Goal: Task Accomplishment & Management: Manage account settings

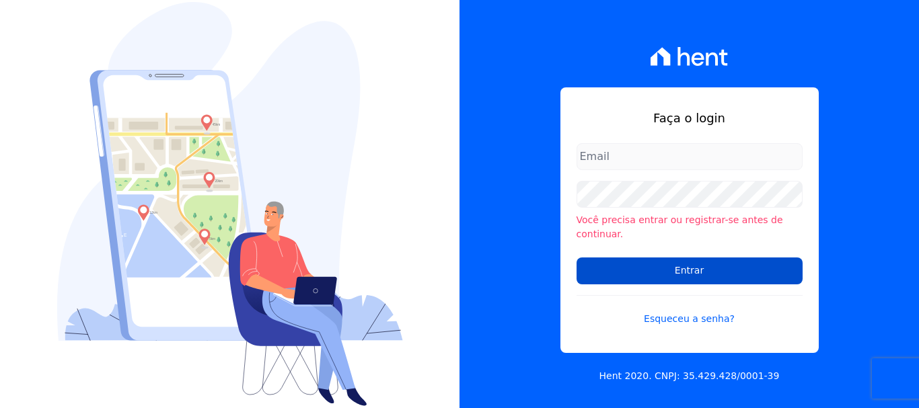
type input "ary@santuzzo.com.br"
click at [688, 265] on input "Entrar" at bounding box center [689, 271] width 226 height 27
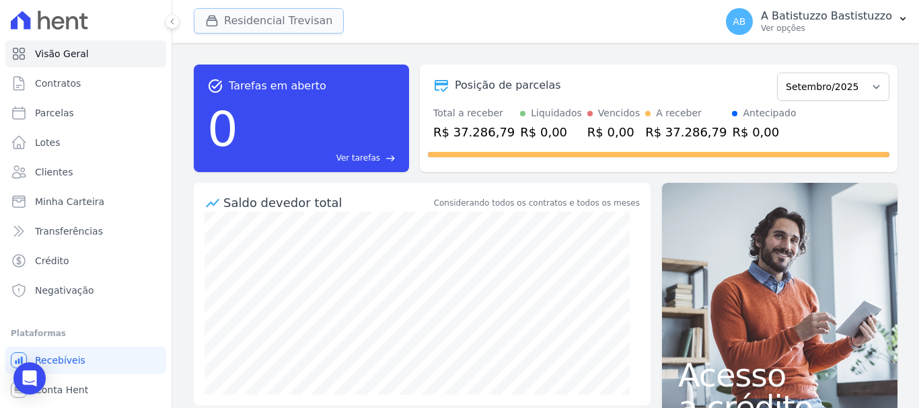
click at [209, 22] on icon "button" at bounding box center [211, 20] width 13 height 13
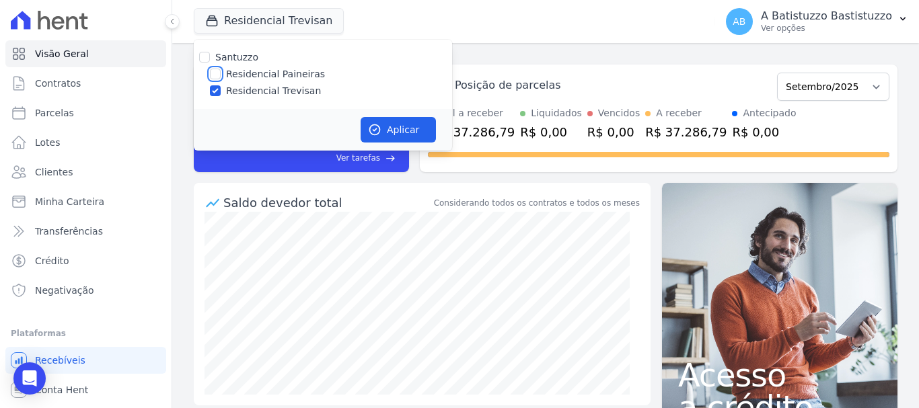
click at [214, 74] on input "Residencial Paineiras" at bounding box center [215, 74] width 11 height 11
checkbox input "true"
click at [214, 93] on input "Residencial Trevisan" at bounding box center [215, 90] width 11 height 11
checkbox input "false"
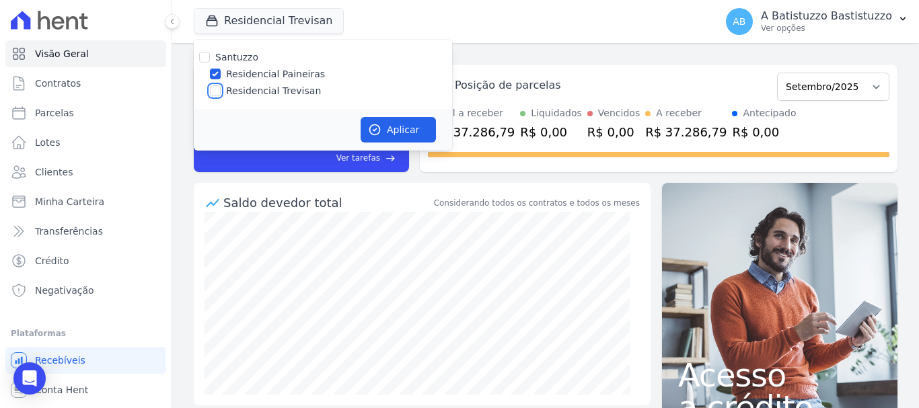
checkbox input "false"
click at [401, 125] on button "Aplicar" at bounding box center [397, 130] width 75 height 26
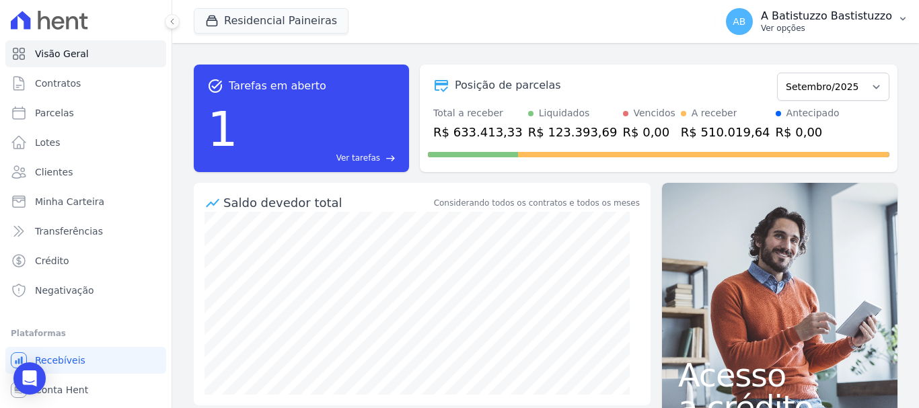
click at [745, 24] on span "AB" at bounding box center [738, 21] width 13 height 9
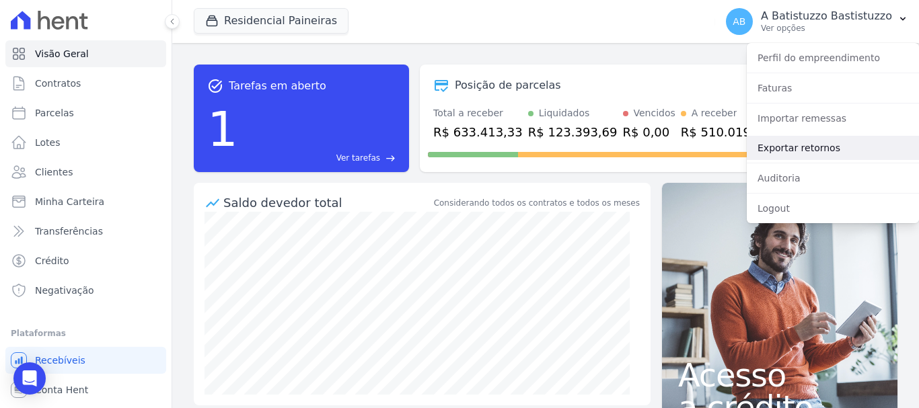
click at [773, 147] on link "Exportar retornos" at bounding box center [832, 148] width 172 height 24
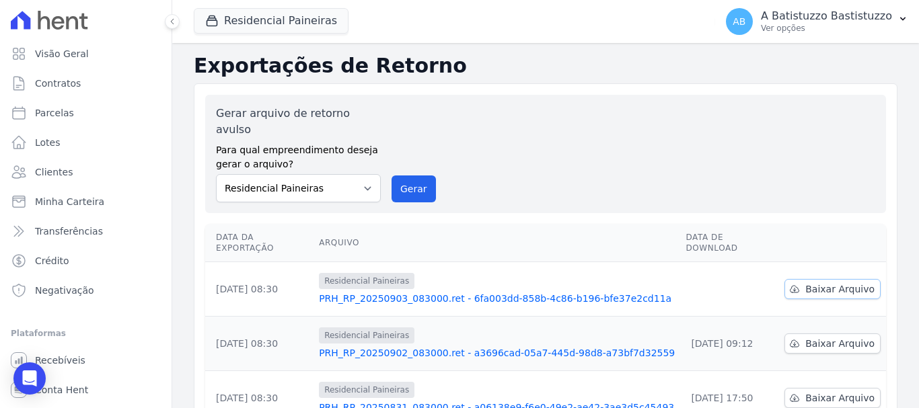
click at [805, 282] on span "Baixar Arquivo" at bounding box center [839, 288] width 69 height 13
click at [392, 292] on link "PRH_RP_20250903_083000.ret - 6fa003dd-858b-4c86-b196-bfe37e2cd11a" at bounding box center [497, 298] width 356 height 13
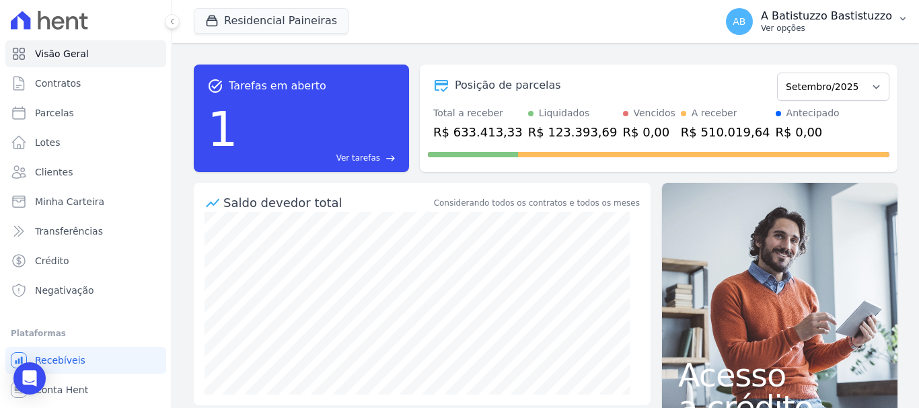
click at [745, 20] on span "AB" at bounding box center [738, 21] width 13 height 9
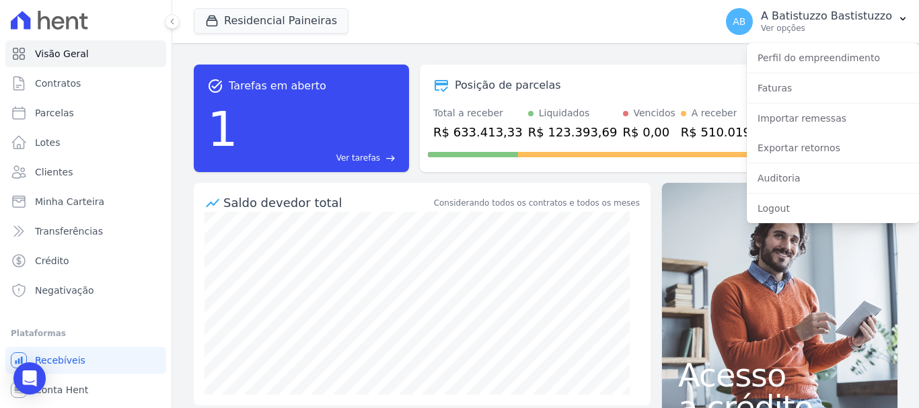
click at [501, 30] on div "Residencial Paineiras [GEOGRAPHIC_DATA] Residencial Paineiras Residencial Trevi…" at bounding box center [452, 21] width 516 height 44
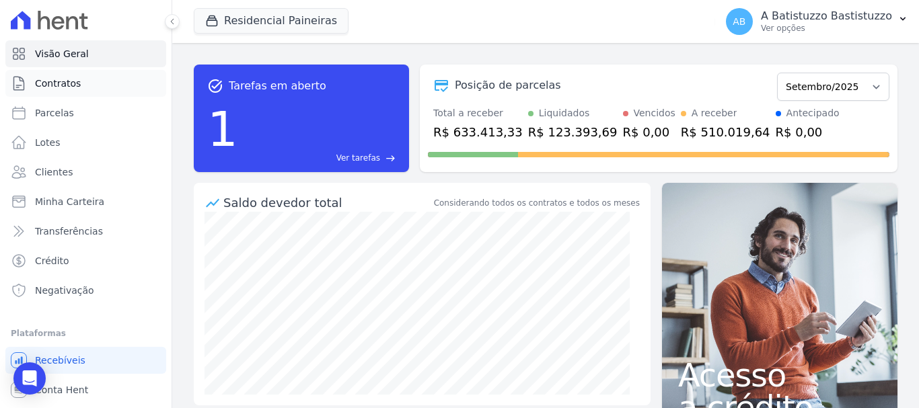
click at [79, 81] on link "Contratos" at bounding box center [85, 83] width 161 height 27
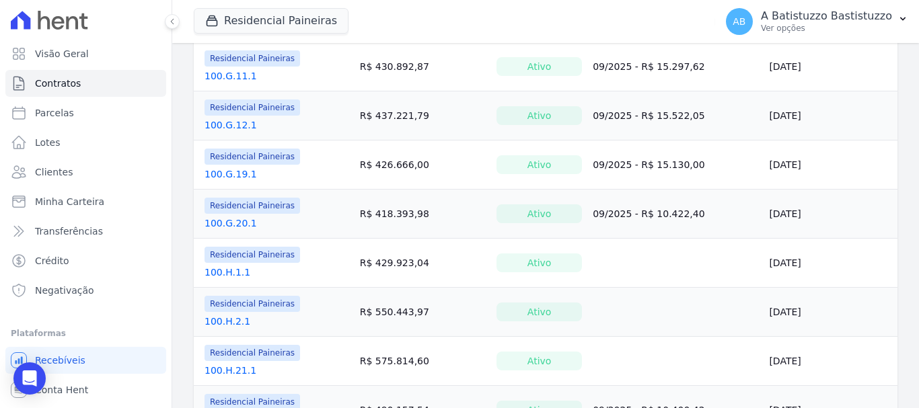
scroll to position [1121, 0]
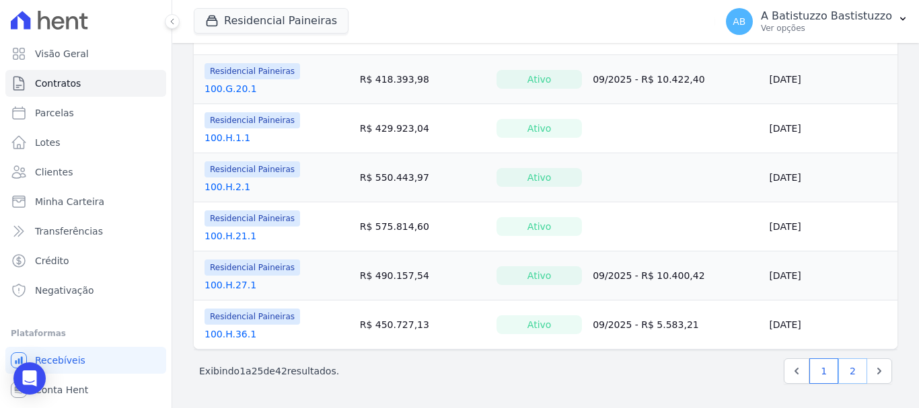
click at [842, 370] on link "2" at bounding box center [852, 371] width 29 height 26
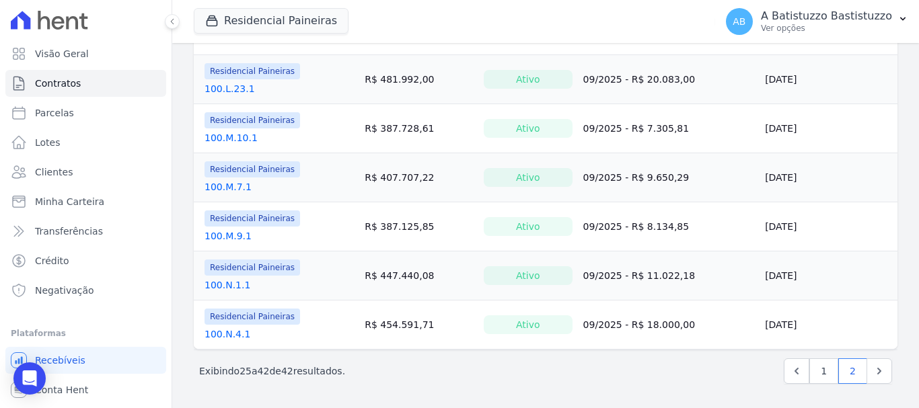
scroll to position [527, 0]
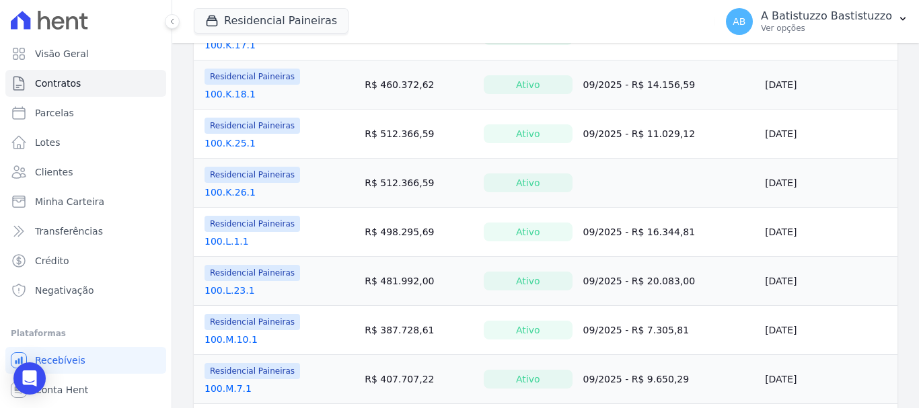
click at [219, 193] on link "100.K.26.1" at bounding box center [229, 192] width 51 height 13
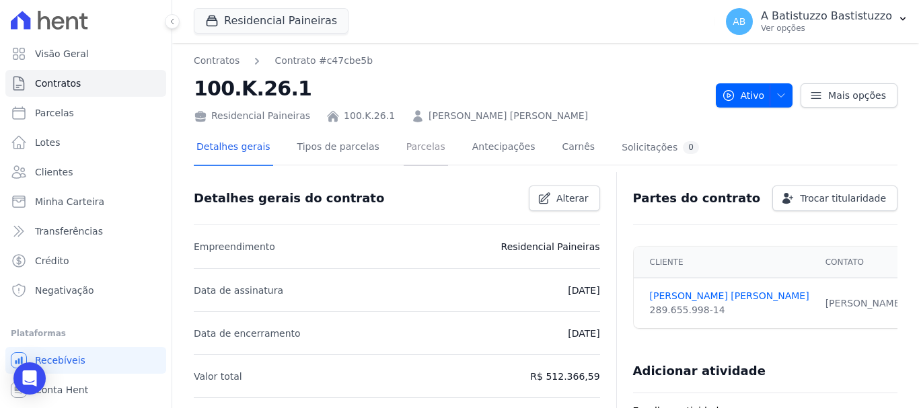
click at [403, 145] on link "Parcelas" at bounding box center [425, 148] width 44 height 36
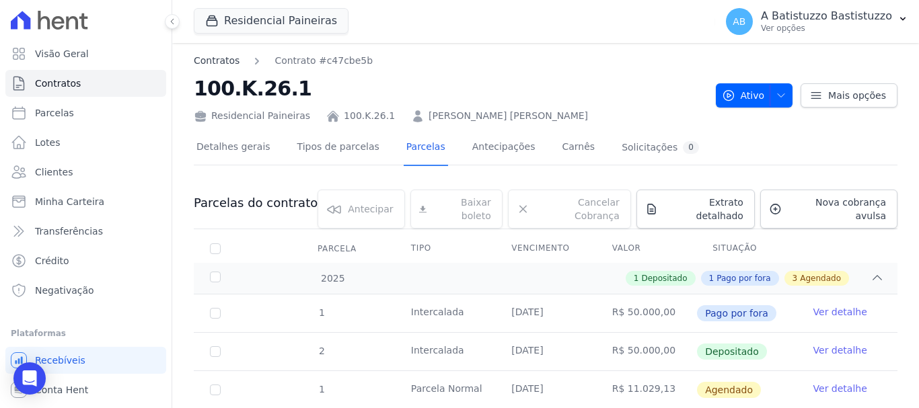
click at [217, 64] on link "Contratos" at bounding box center [217, 61] width 46 height 14
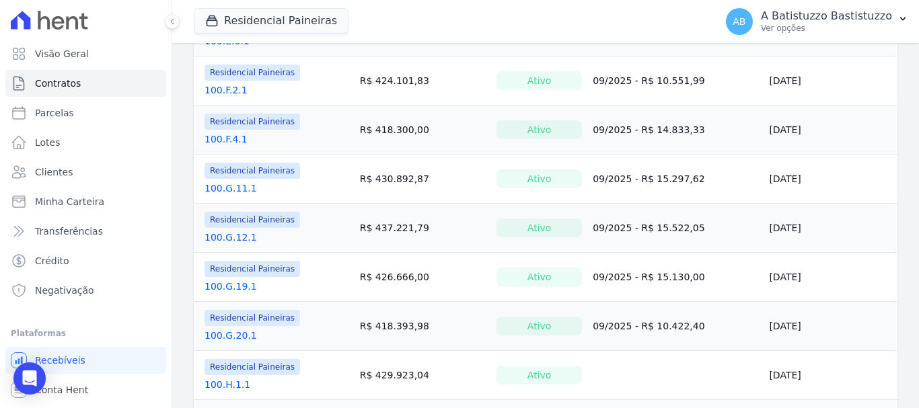
scroll to position [1121, 0]
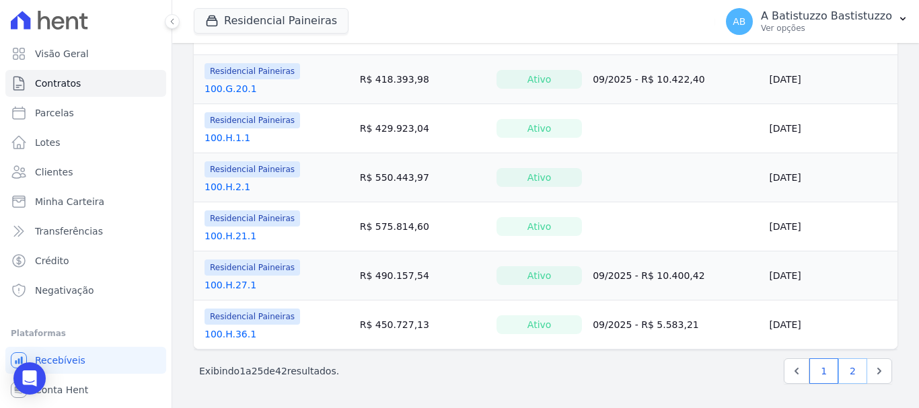
click at [838, 369] on link "2" at bounding box center [852, 371] width 29 height 26
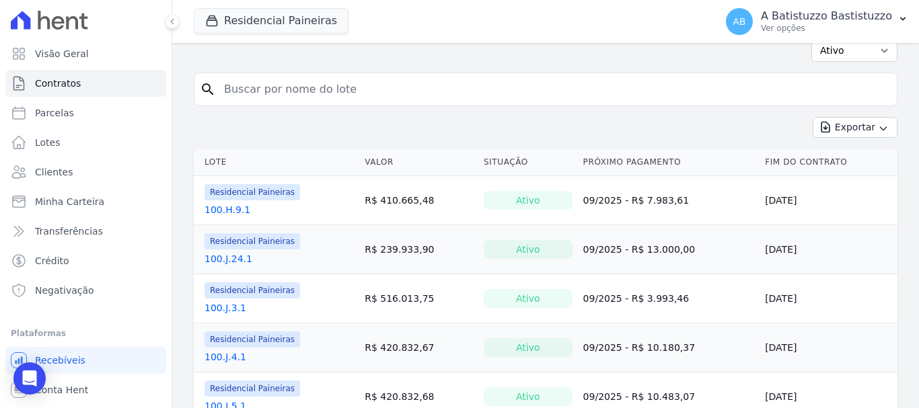
scroll to position [471, 0]
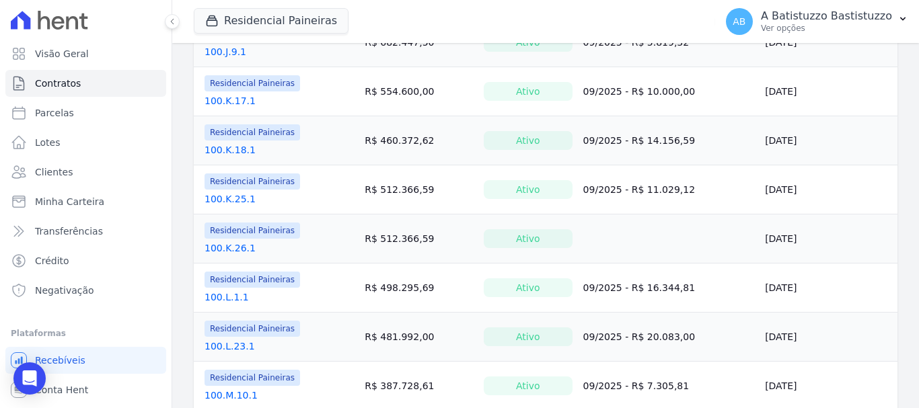
click at [228, 198] on link "100.K.25.1" at bounding box center [229, 198] width 51 height 13
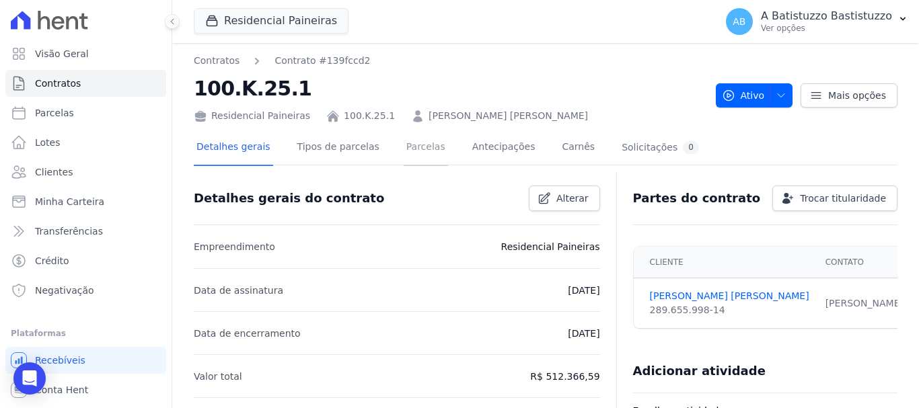
click at [410, 144] on link "Parcelas" at bounding box center [425, 148] width 44 height 36
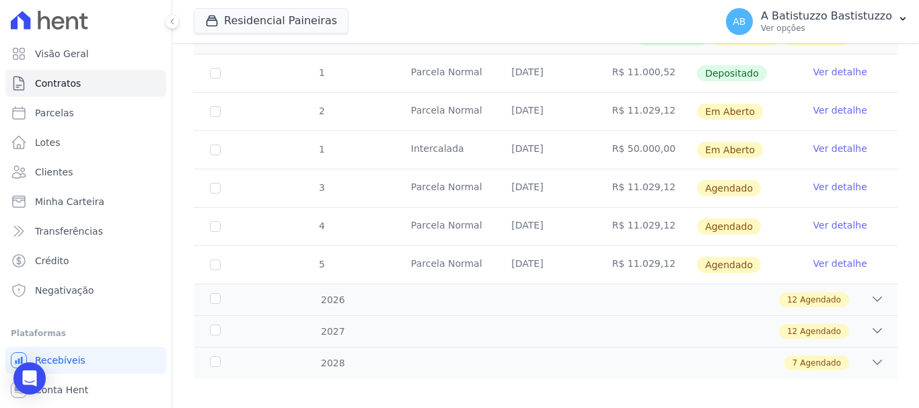
scroll to position [173, 0]
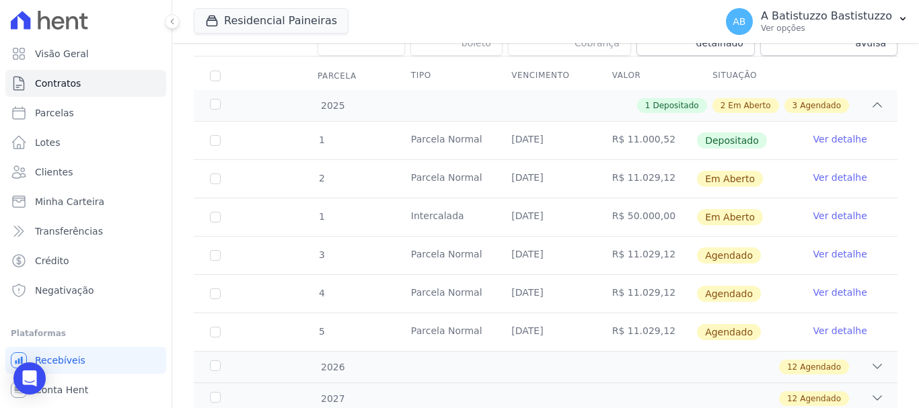
click at [828, 171] on link "Ver detalhe" at bounding box center [840, 177] width 54 height 13
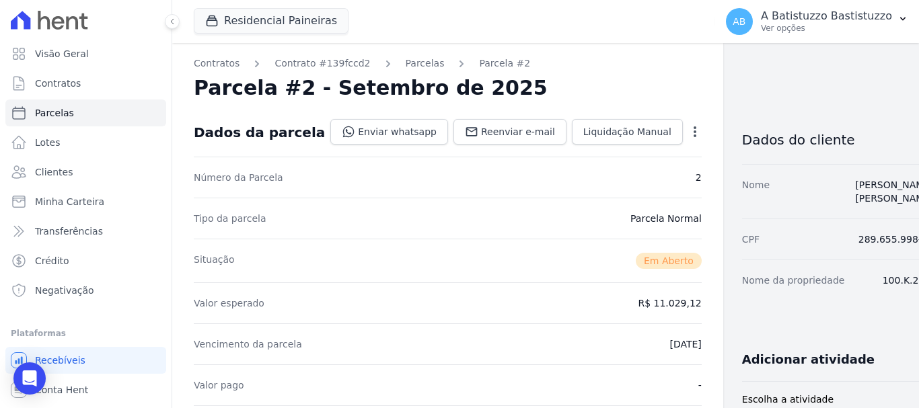
scroll to position [67, 0]
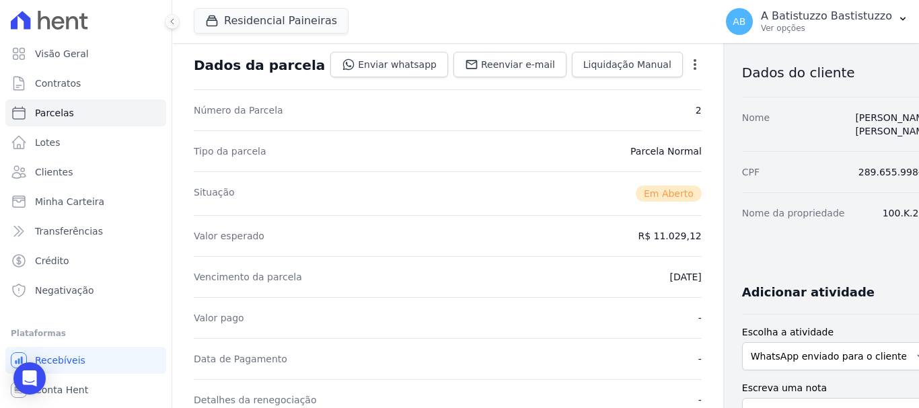
click at [688, 66] on icon "button" at bounding box center [694, 64] width 13 height 13
click at [578, 79] on link "Alterar" at bounding box center [637, 83] width 118 height 24
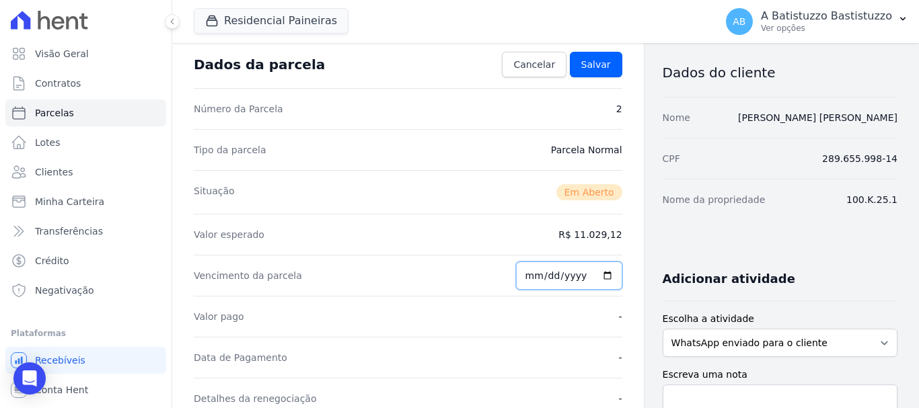
click at [557, 280] on input "2025-09-20" at bounding box center [569, 276] width 106 height 28
click at [547, 276] on input "2025-09-20" at bounding box center [569, 276] width 106 height 28
click at [457, 280] on div "Vencimento da parcela 2025-09-20" at bounding box center [408, 275] width 428 height 41
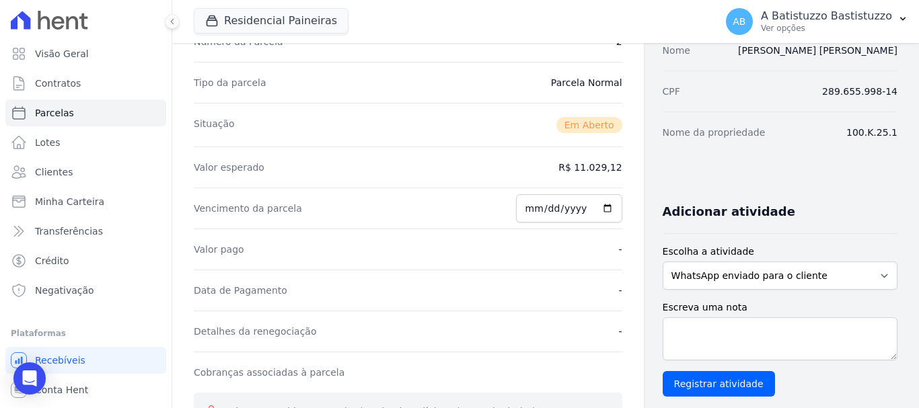
scroll to position [0, 0]
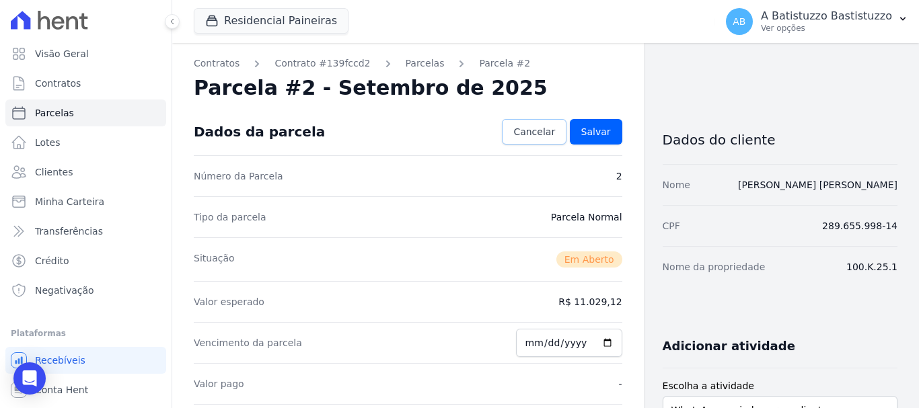
click at [519, 137] on span "Cancelar" at bounding box center [534, 131] width 42 height 13
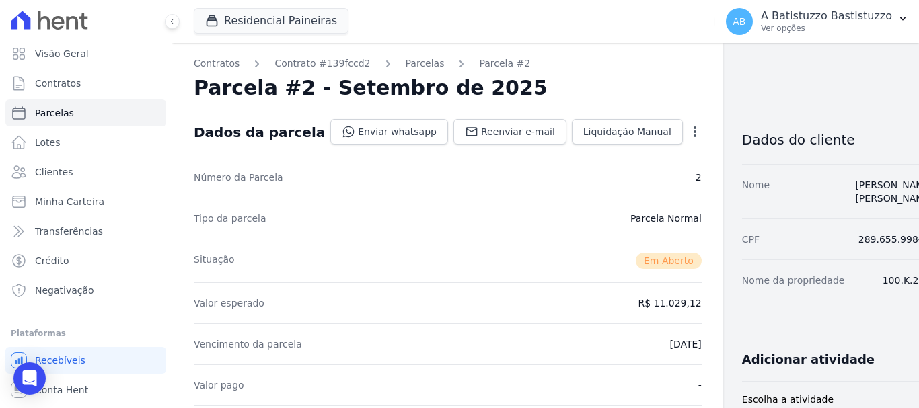
click at [688, 130] on icon "button" at bounding box center [694, 131] width 13 height 13
click at [596, 173] on link "Cancelar Cobrança" at bounding box center [637, 174] width 118 height 24
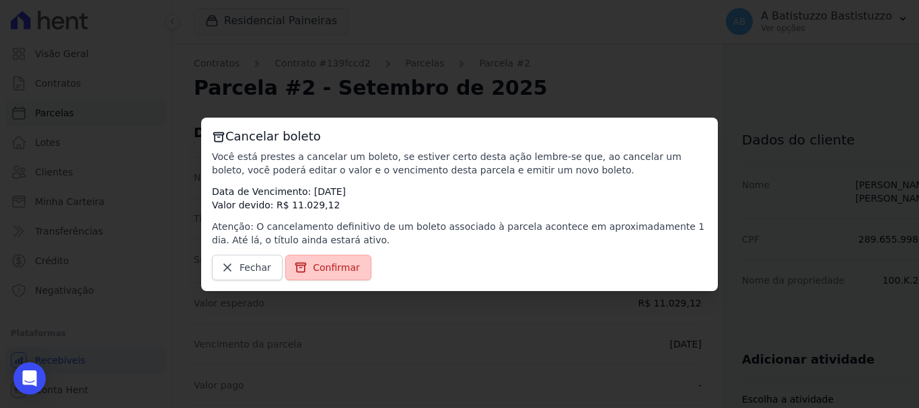
click at [304, 264] on link "Confirmar" at bounding box center [328, 268] width 86 height 26
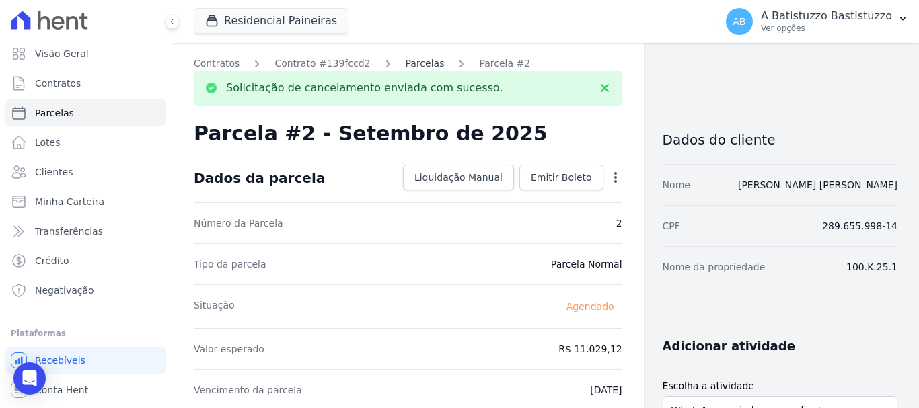
click at [405, 61] on link "Parcelas" at bounding box center [424, 63] width 39 height 14
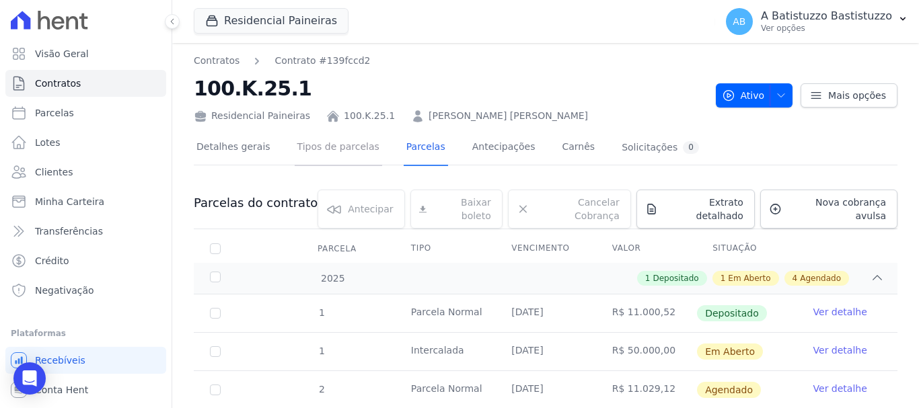
click at [332, 143] on link "Tipos de parcelas" at bounding box center [338, 148] width 87 height 36
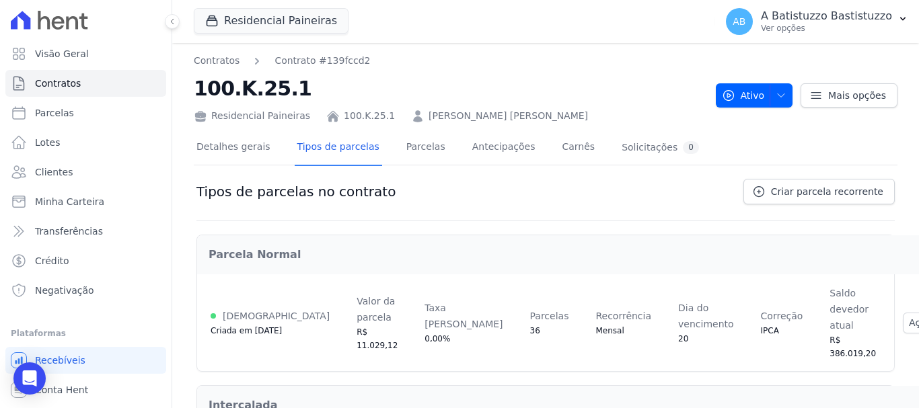
scroll to position [77, 0]
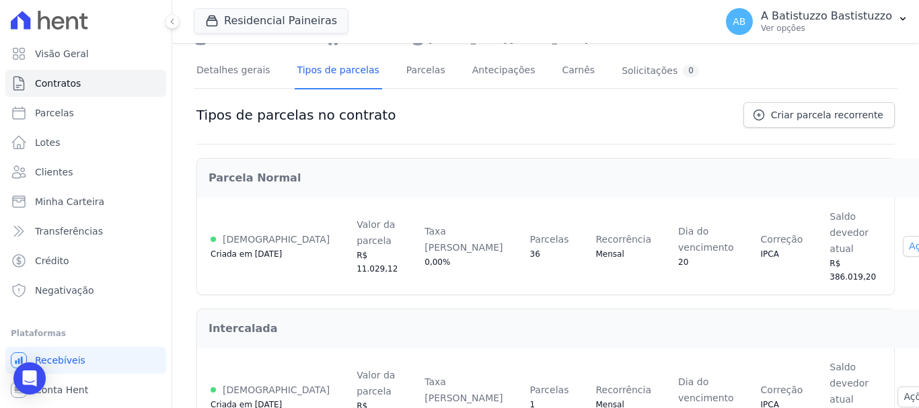
click at [902, 236] on button "Ações" at bounding box center [930, 246] width 56 height 21
click at [849, 306] on link "Renegociar" at bounding box center [901, 314] width 104 height 16
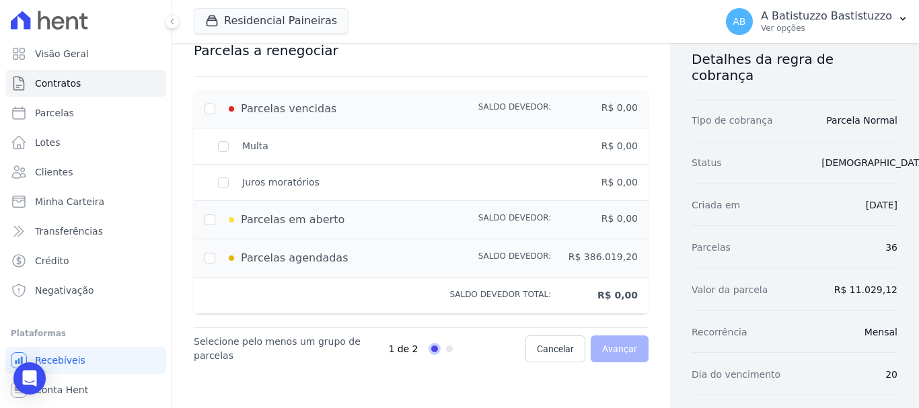
scroll to position [134, 0]
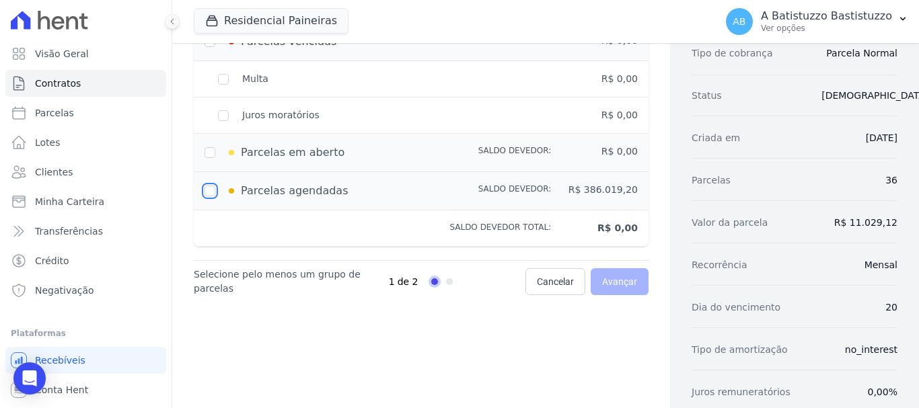
click at [210, 190] on input "checkbox" at bounding box center [209, 191] width 11 height 11
checkbox input "true"
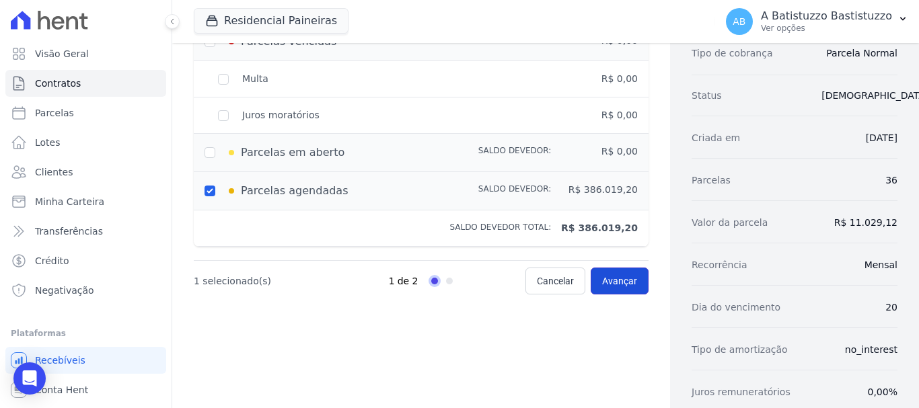
click at [603, 282] on span "Avançar" at bounding box center [619, 280] width 35 height 13
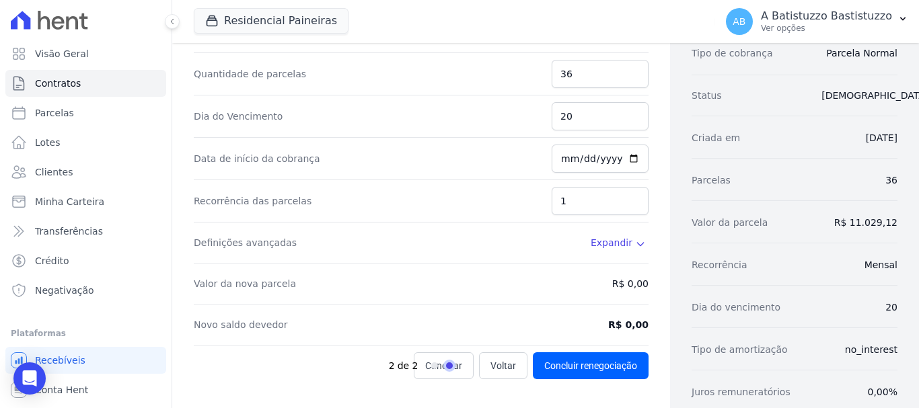
scroll to position [67, 0]
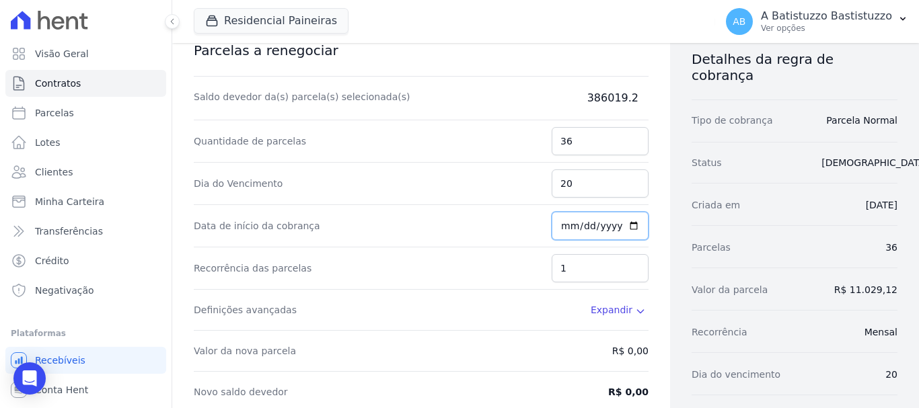
click at [627, 227] on input "[DATE]" at bounding box center [599, 226] width 97 height 28
type input "2025-10-20"
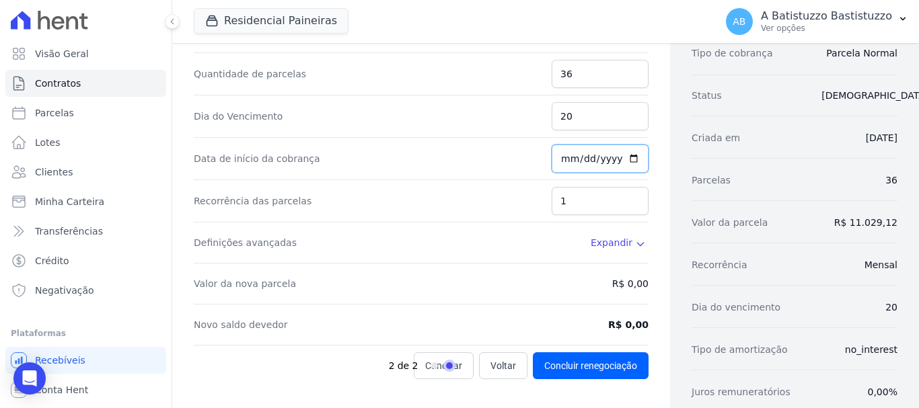
scroll to position [202, 0]
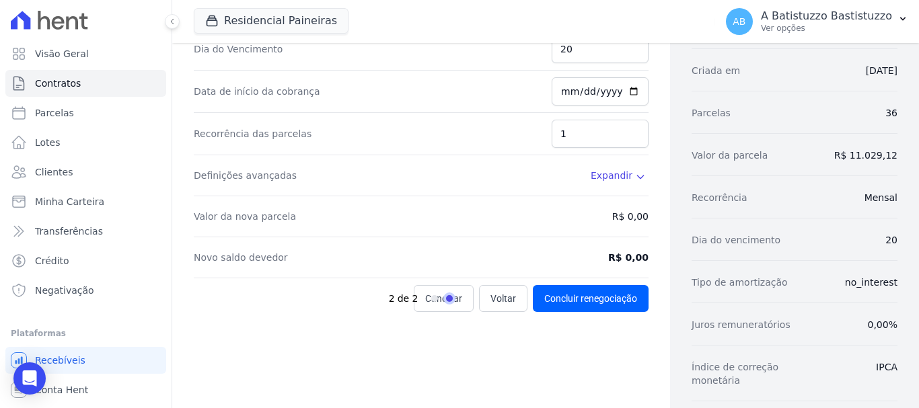
click at [483, 296] on div "2 de 2" at bounding box center [454, 298] width 130 height 27
click at [498, 296] on div "2 de 2" at bounding box center [454, 298] width 130 height 27
click at [446, 297] on span "Progress" at bounding box center [449, 298] width 7 height 7
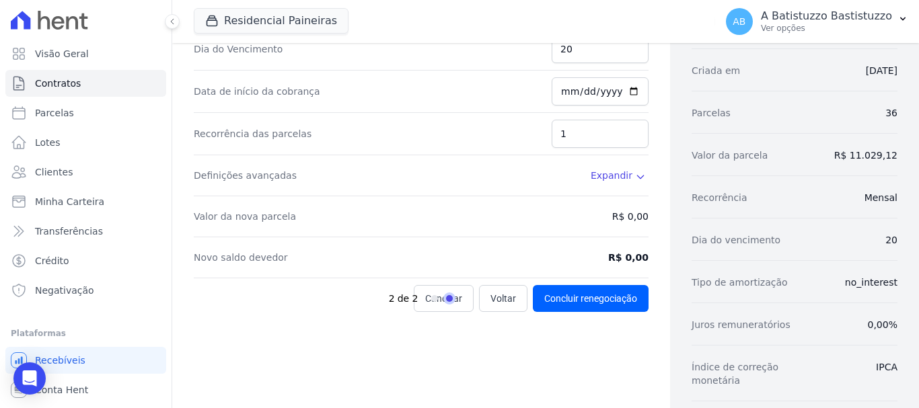
click at [491, 297] on div "2 de 2" at bounding box center [454, 298] width 130 height 27
click at [367, 132] on div "Recorrência das parcelas 1" at bounding box center [421, 134] width 455 height 42
click at [461, 181] on div "Definições avançadas Expandir" at bounding box center [421, 175] width 455 height 41
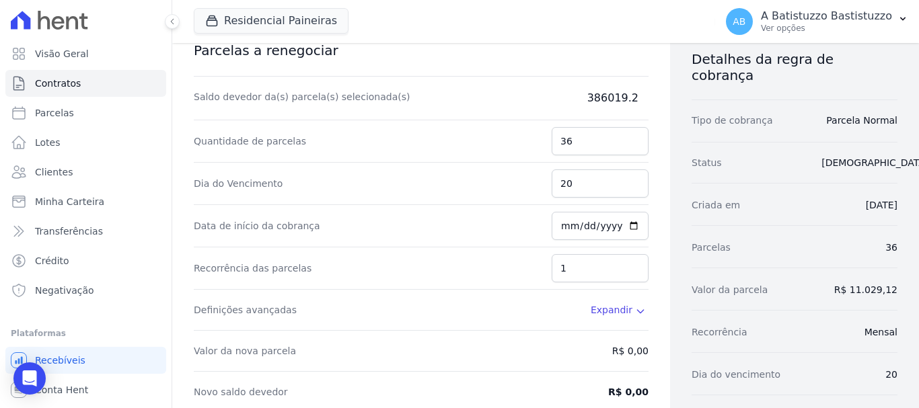
scroll to position [0, 0]
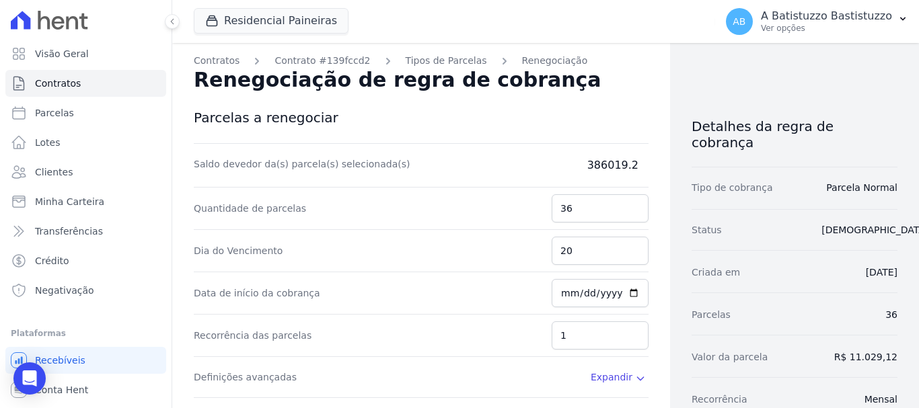
click at [463, 210] on div "Quantidade de parcelas 36" at bounding box center [421, 209] width 455 height 42
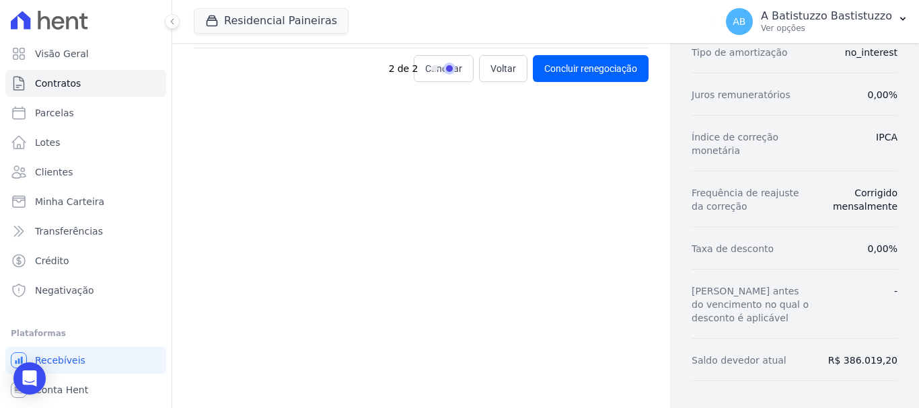
scroll to position [230, 0]
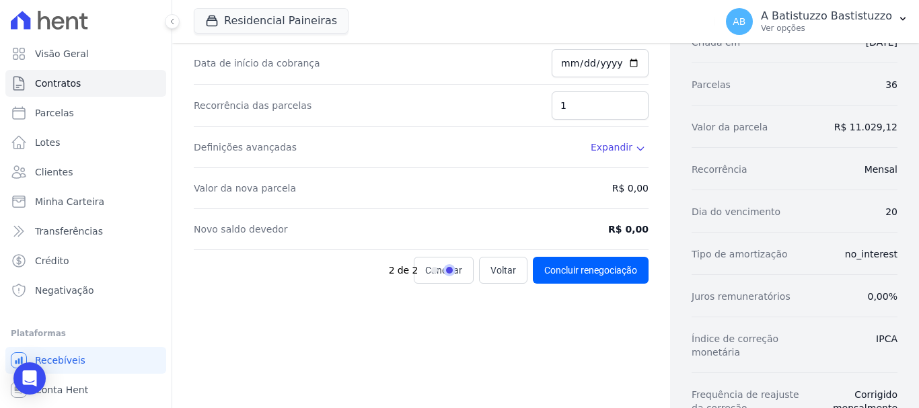
click at [494, 274] on div "2 de 2" at bounding box center [454, 270] width 130 height 27
click at [494, 272] on div "2 de 2" at bounding box center [454, 270] width 130 height 27
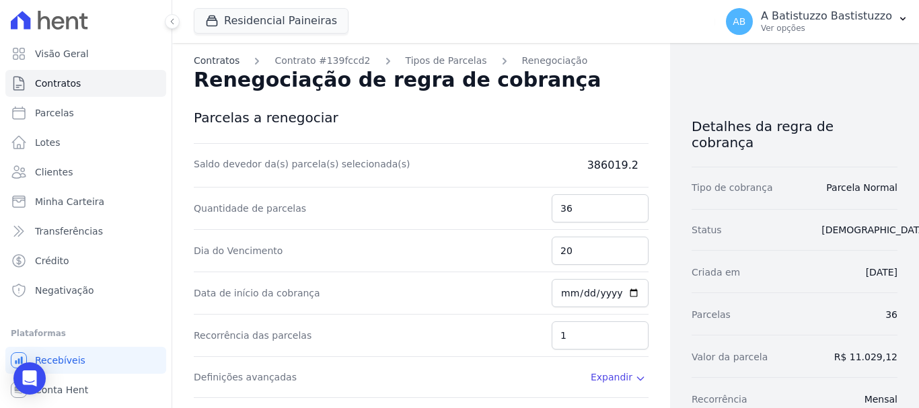
click at [212, 59] on link "Contratos" at bounding box center [217, 61] width 46 height 14
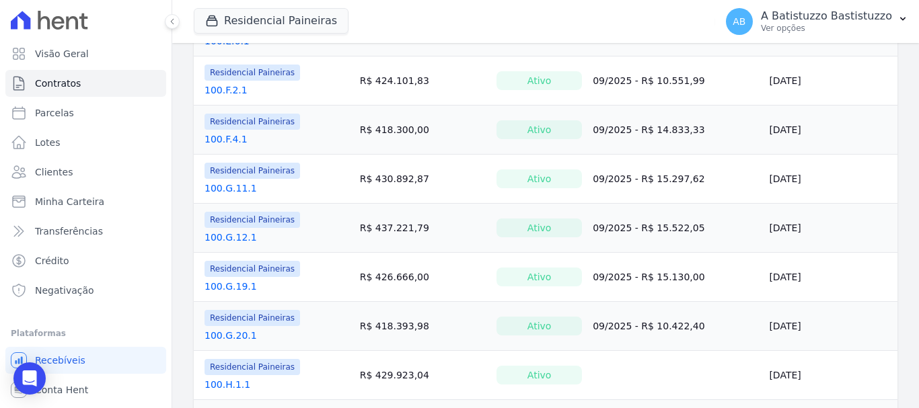
scroll to position [1121, 0]
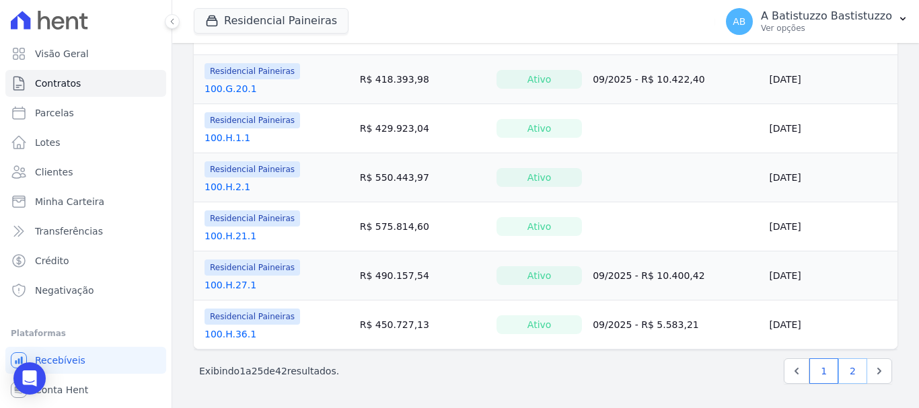
click at [844, 364] on link "2" at bounding box center [852, 371] width 29 height 26
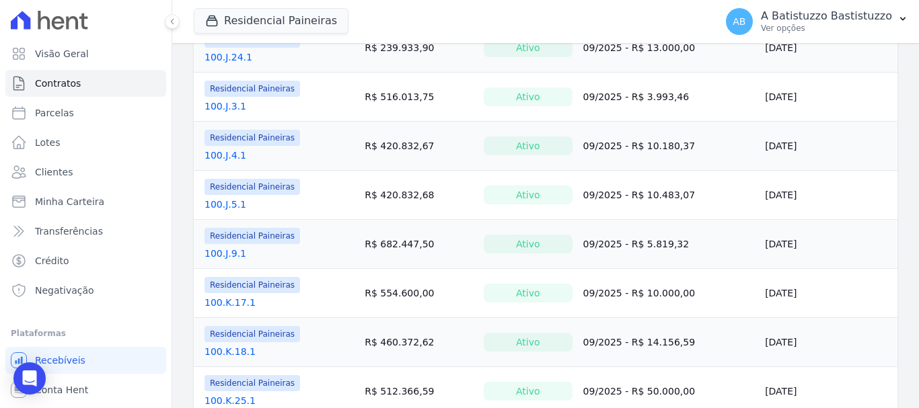
scroll to position [403, 0]
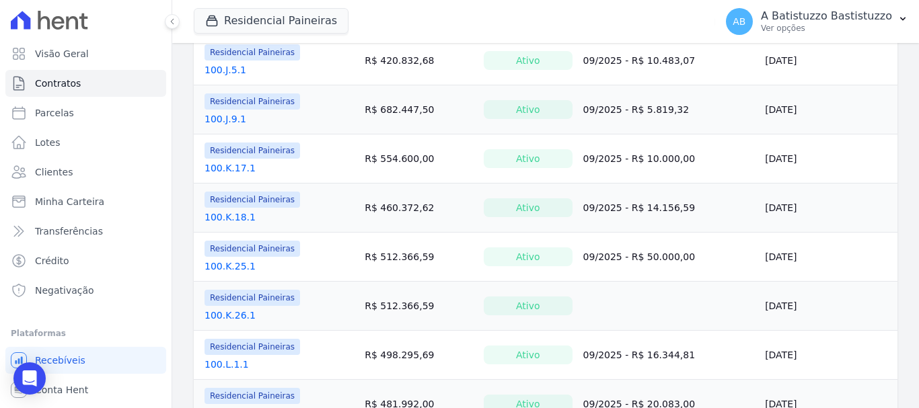
click at [230, 333] on td "Residencial Paineiras 100.L.1.1" at bounding box center [276, 355] width 165 height 48
click at [237, 263] on link "100.K.25.1" at bounding box center [229, 266] width 51 height 13
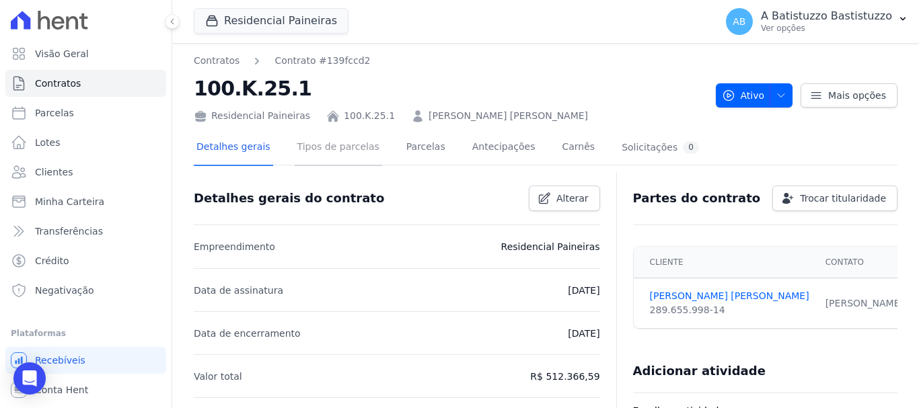
click at [335, 147] on link "Tipos de parcelas" at bounding box center [338, 148] width 87 height 36
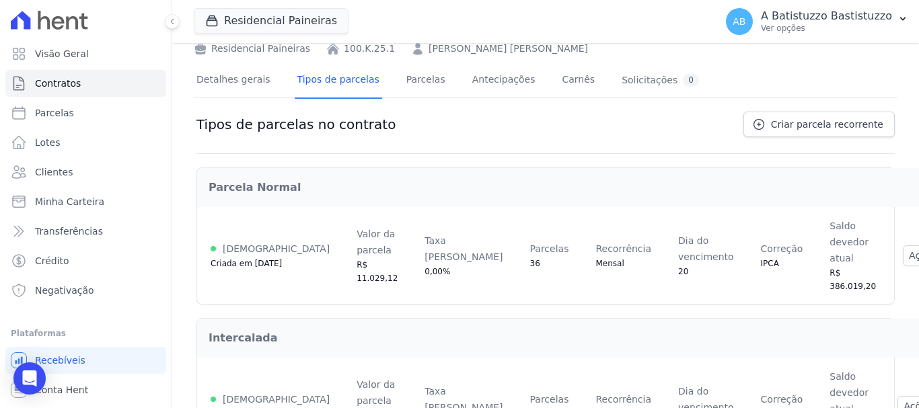
scroll to position [77, 0]
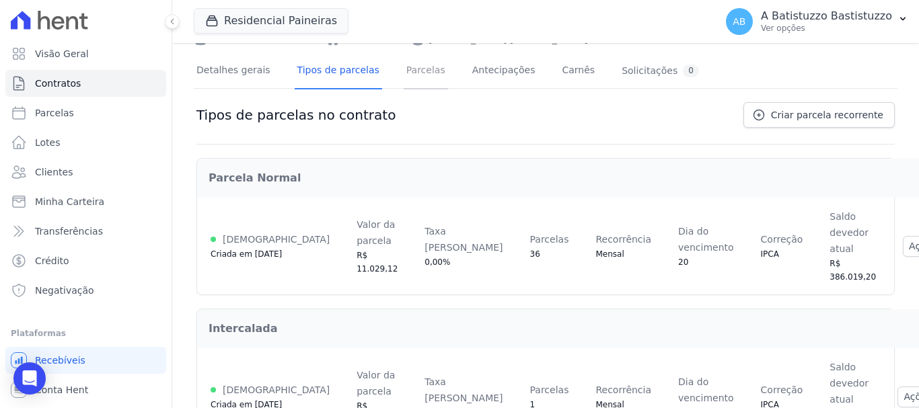
click at [403, 72] on link "Parcelas" at bounding box center [425, 72] width 44 height 36
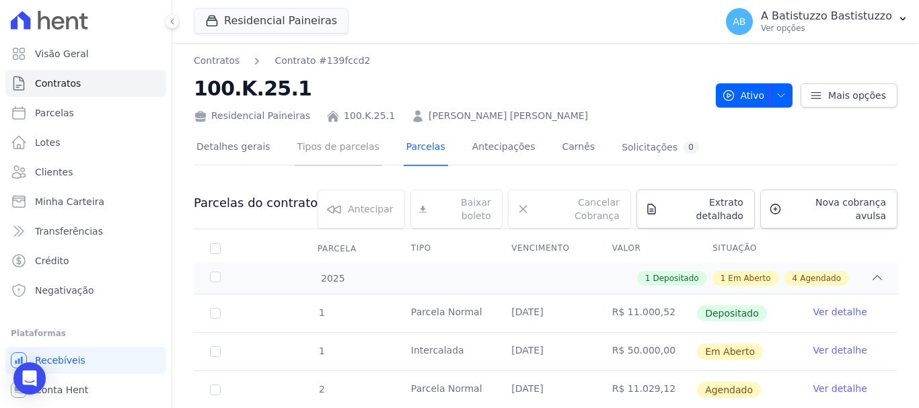
click at [321, 143] on link "Tipos de parcelas" at bounding box center [338, 148] width 87 height 36
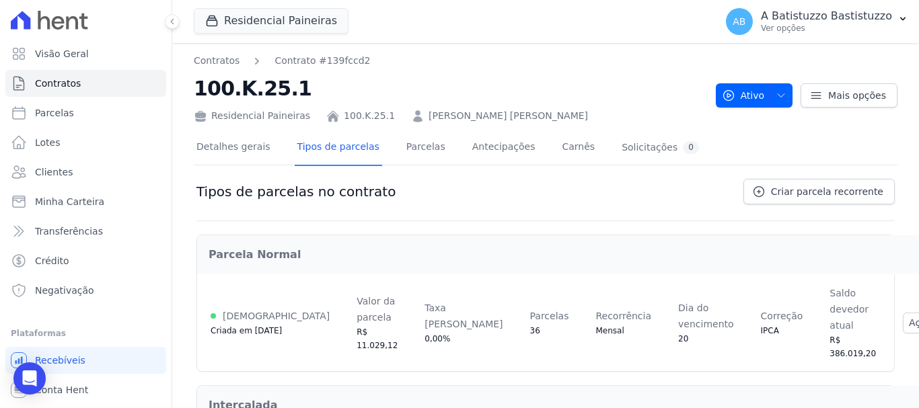
click at [520, 227] on div "Parcela Normal Ativa Criada em 28/07/2025 Valor da parcela R$ 11.029,12 Taxa de…" at bounding box center [545, 377] width 698 height 312
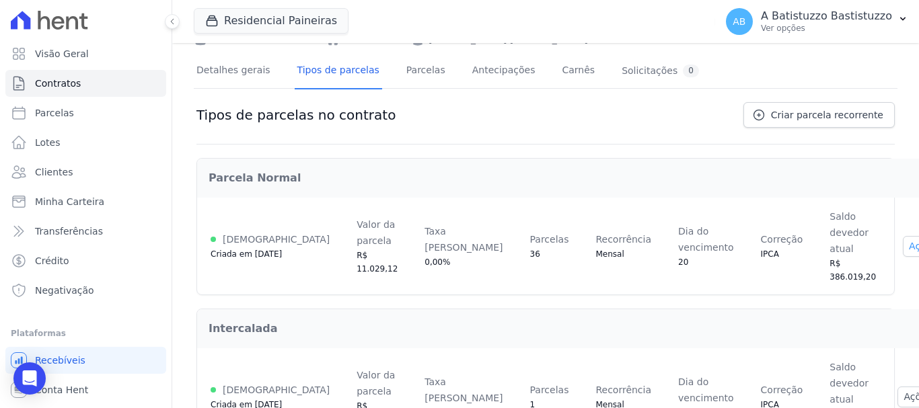
click at [902, 236] on button "Ações" at bounding box center [930, 246] width 56 height 21
click at [849, 306] on link "Renegociar" at bounding box center [901, 314] width 104 height 16
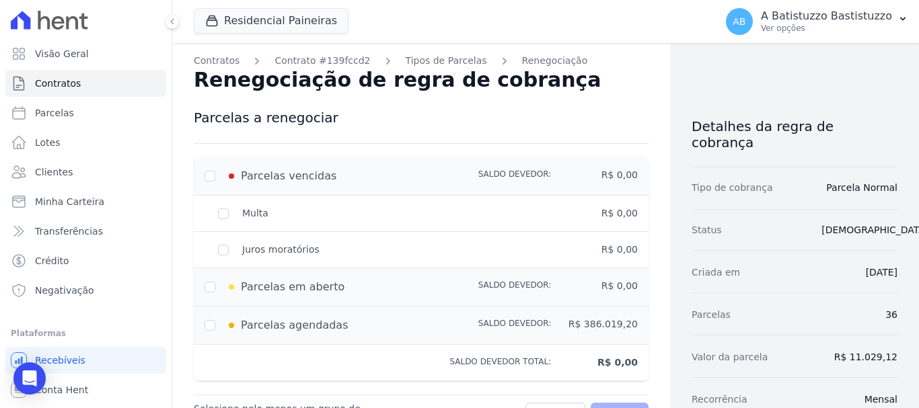
scroll to position [67, 0]
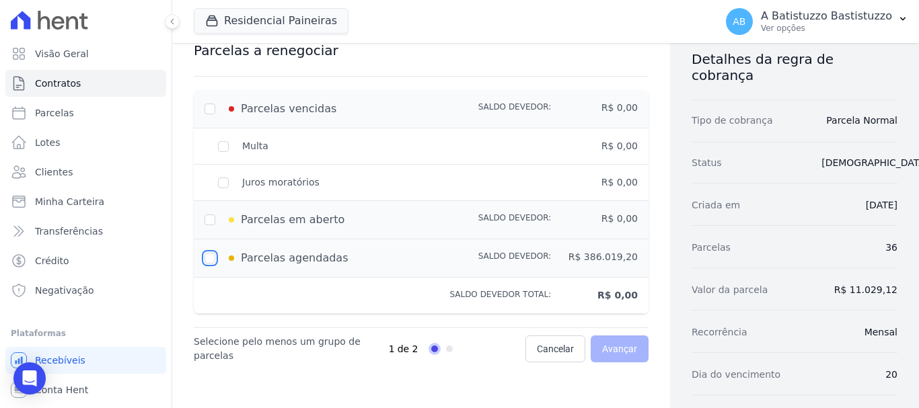
click at [208, 258] on input "checkbox" at bounding box center [209, 258] width 11 height 11
checkbox input "true"
type input "386019.2"
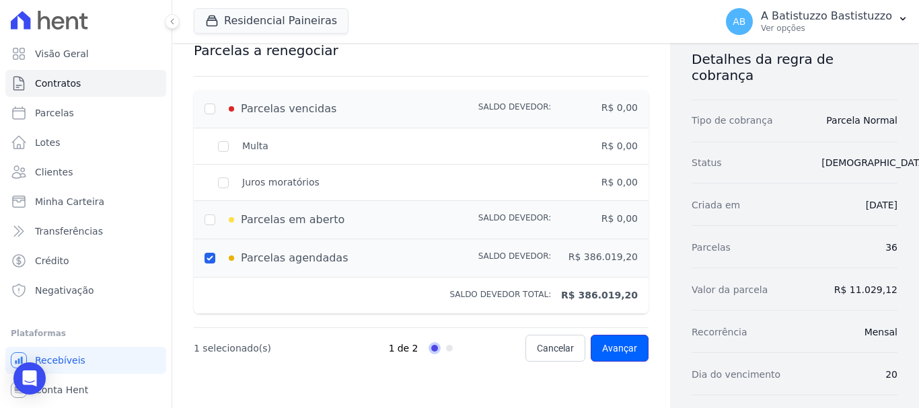
click at [602, 346] on span "Avançar" at bounding box center [619, 348] width 35 height 13
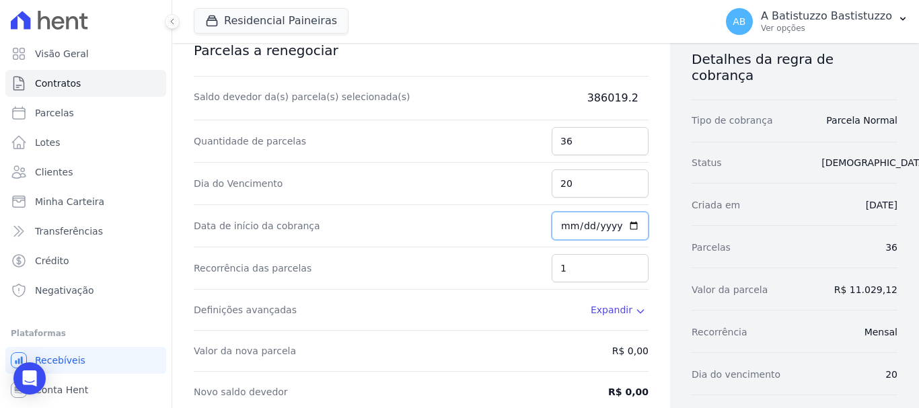
click at [626, 221] on input "[DATE]" at bounding box center [599, 226] width 97 height 28
type input "2025-10-20"
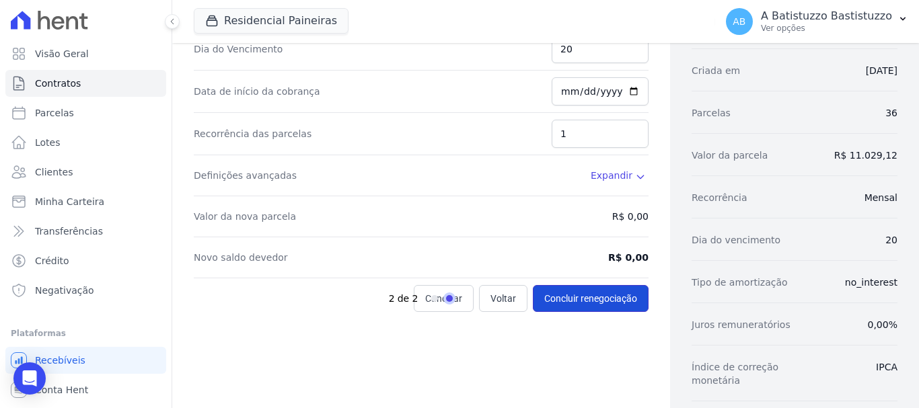
click at [580, 288] on button "Concluir renegociação" at bounding box center [591, 298] width 116 height 27
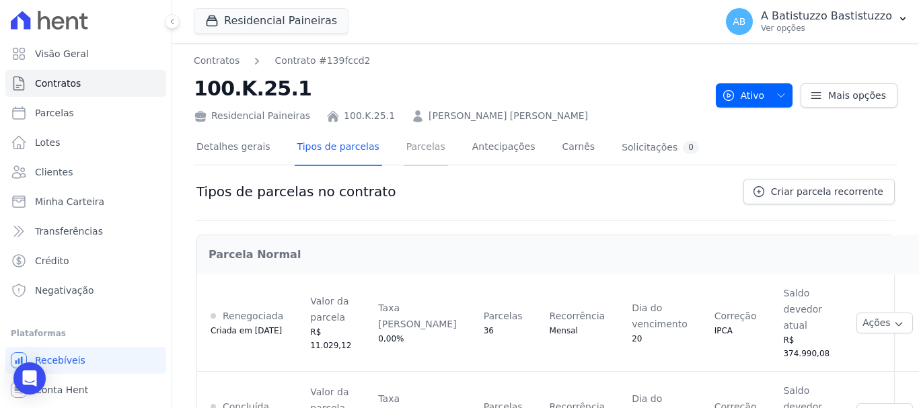
click at [403, 146] on link "Parcelas" at bounding box center [425, 148] width 44 height 36
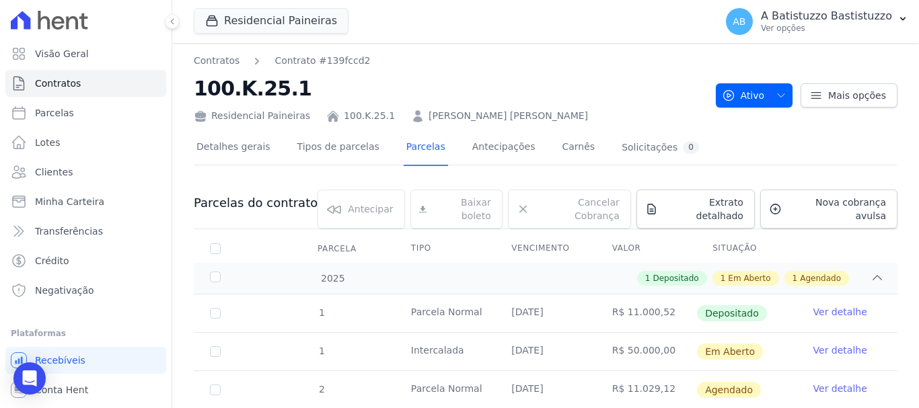
scroll to position [62, 0]
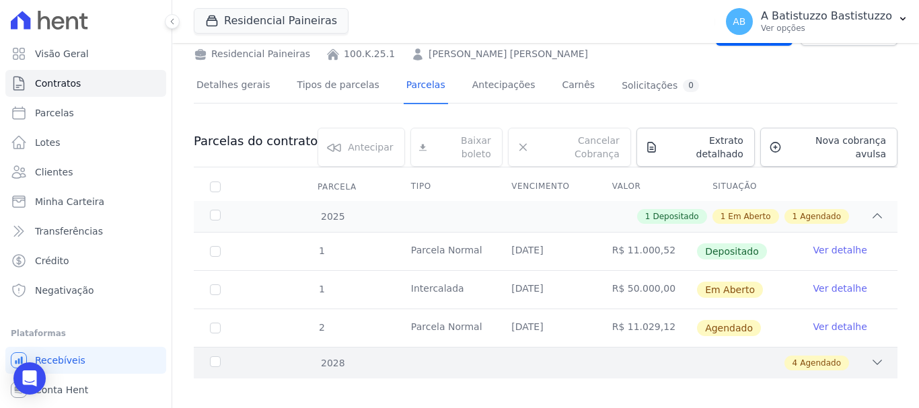
click at [870, 356] on icon at bounding box center [876, 362] width 13 height 13
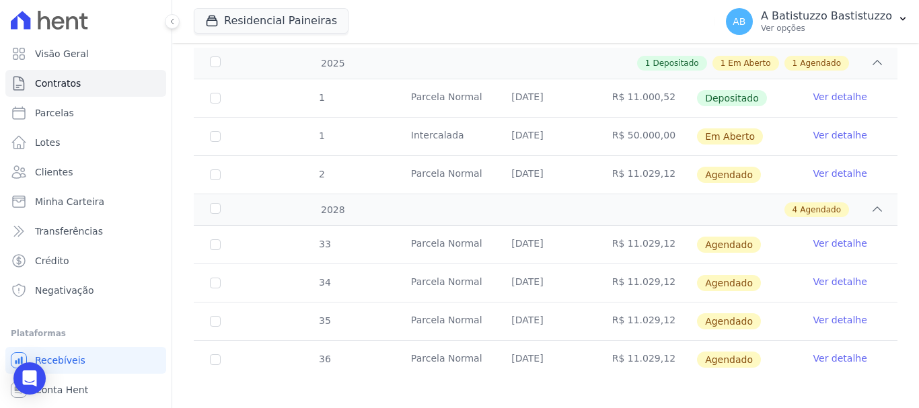
scroll to position [215, 0]
click at [870, 202] on icon at bounding box center [876, 208] width 13 height 13
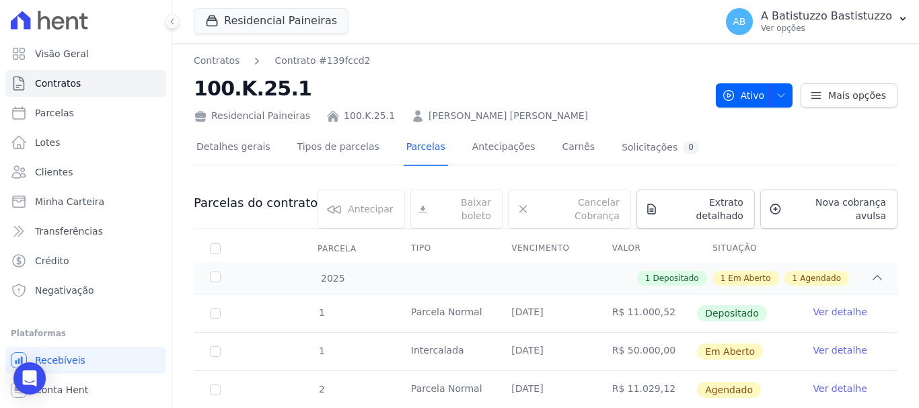
scroll to position [62, 0]
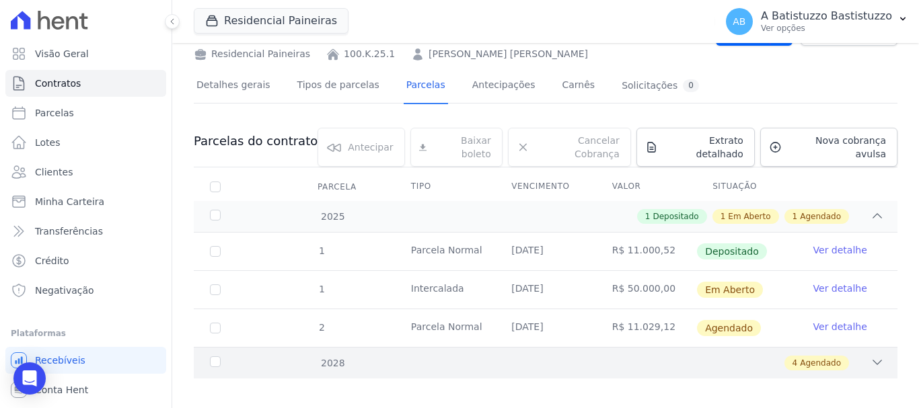
click at [870, 356] on icon at bounding box center [876, 362] width 13 height 13
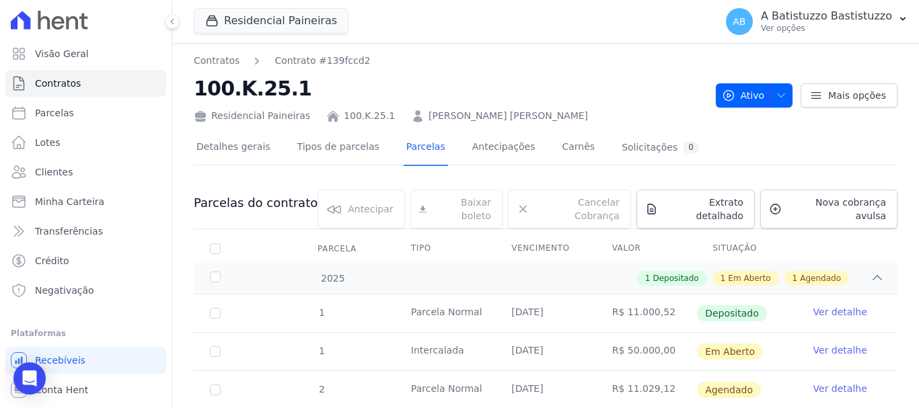
scroll to position [0, 0]
click at [315, 148] on link "Tipos de parcelas" at bounding box center [338, 148] width 87 height 36
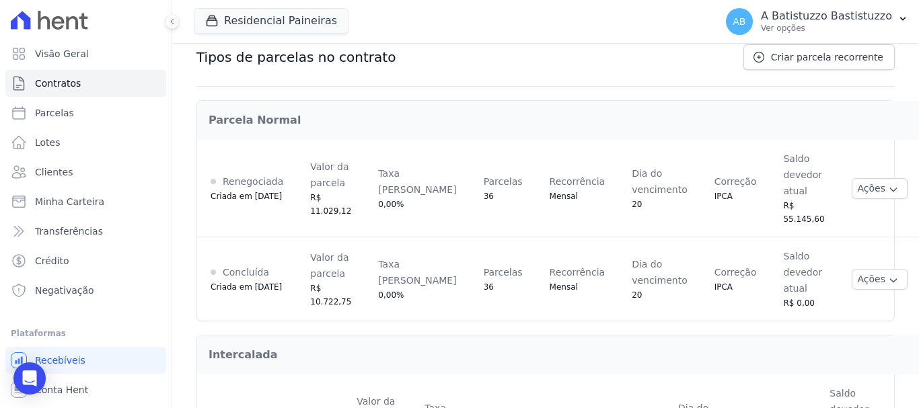
scroll to position [177, 0]
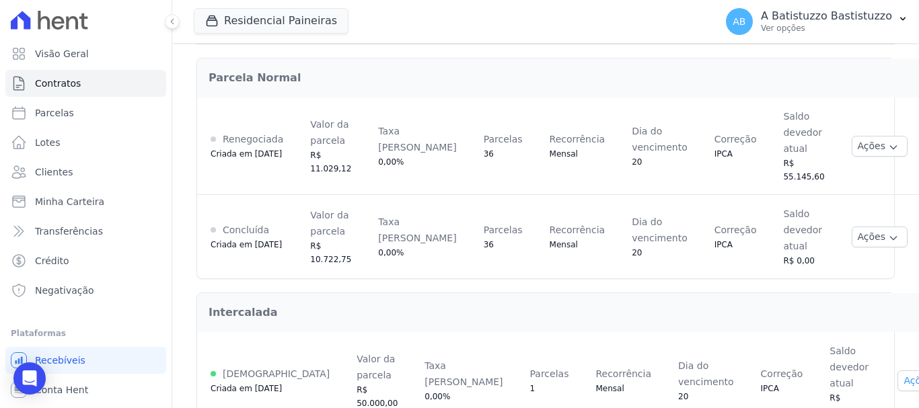
click at [897, 371] on button "Ações" at bounding box center [925, 381] width 56 height 21
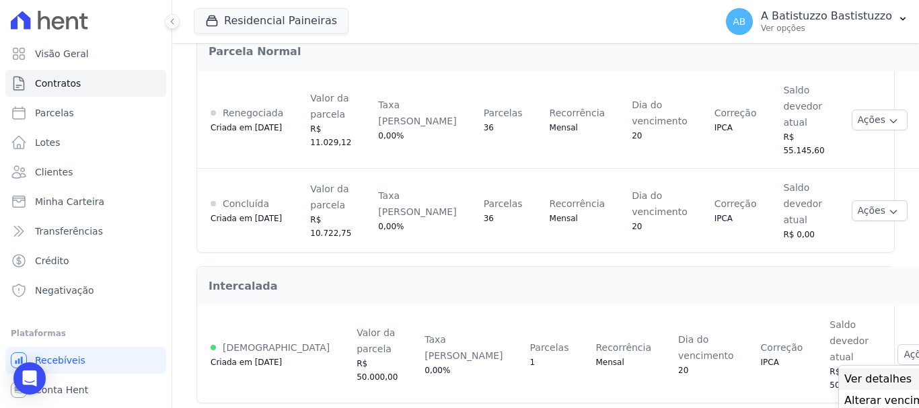
click at [844, 371] on span "Ver detalhes" at bounding box center [896, 379] width 104 height 16
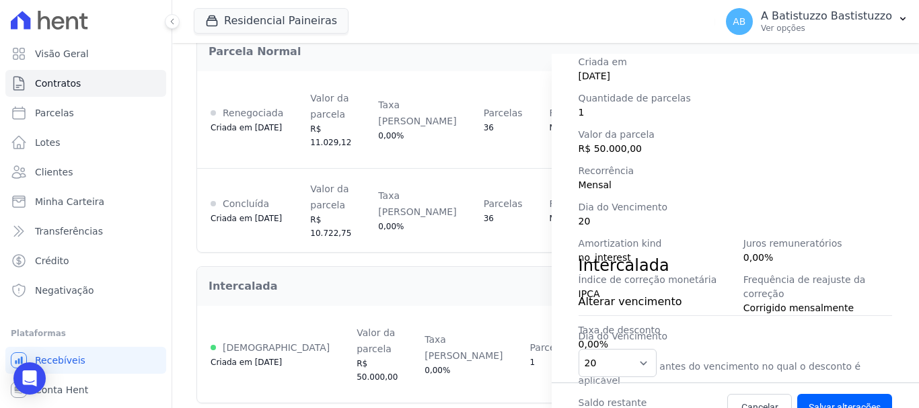
scroll to position [225, 0]
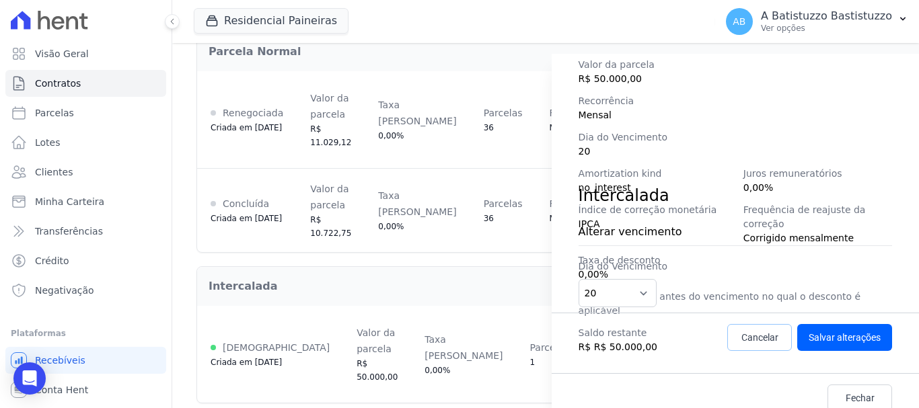
click at [741, 341] on span "Cancelar" at bounding box center [759, 337] width 37 height 13
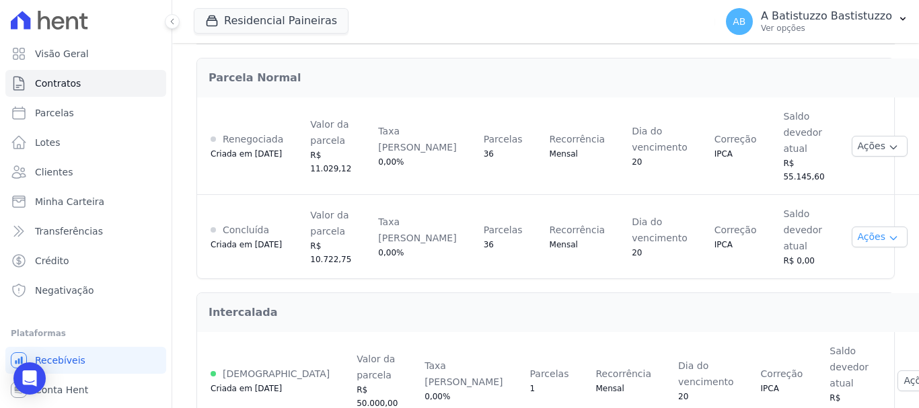
click at [851, 227] on button "Ações" at bounding box center [879, 237] width 56 height 21
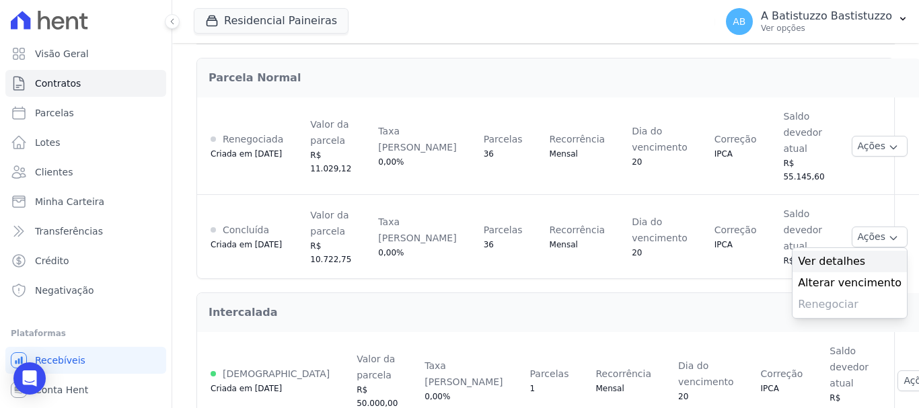
click at [798, 254] on span "Ver detalhes" at bounding box center [850, 262] width 104 height 16
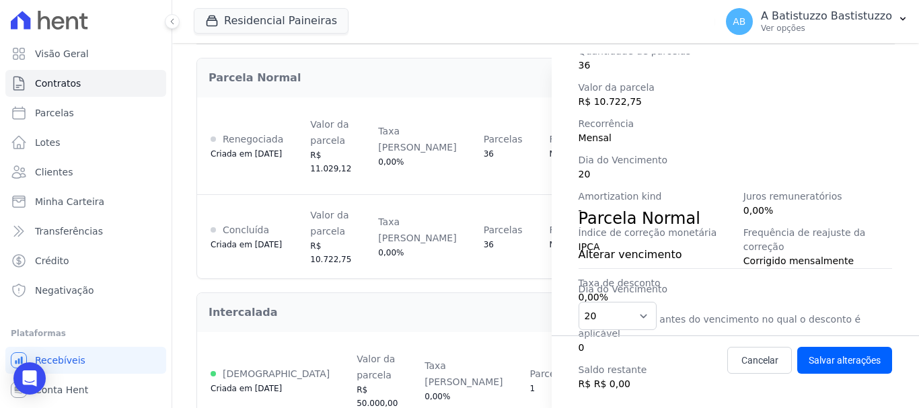
scroll to position [239, 0]
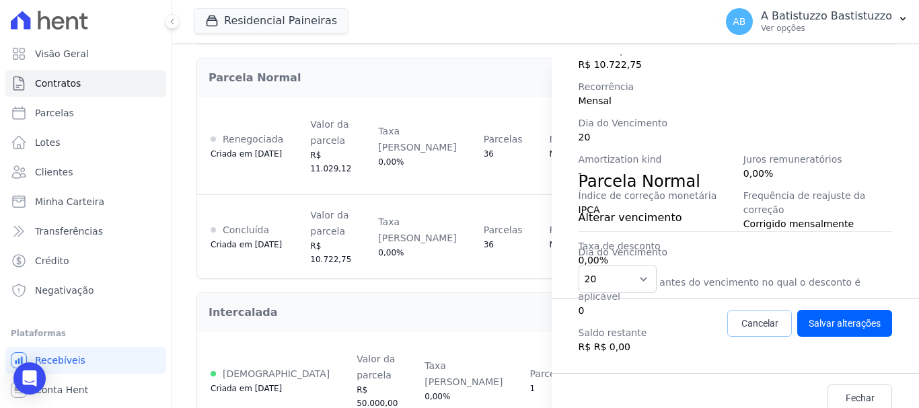
click at [756, 322] on span "Cancelar" at bounding box center [759, 323] width 37 height 13
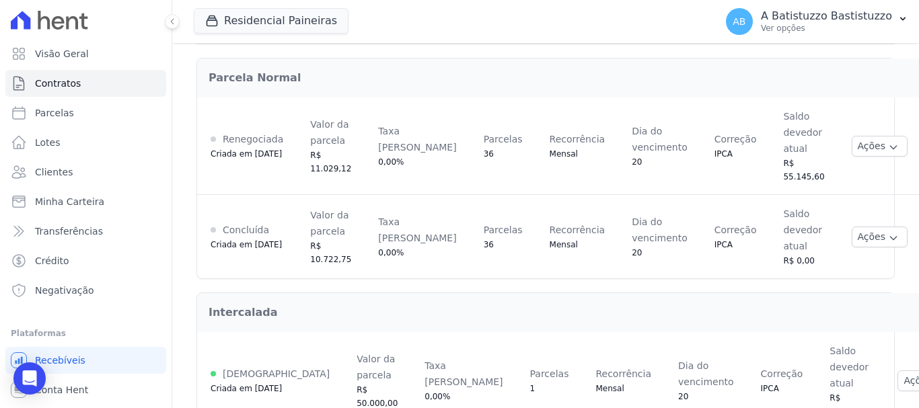
scroll to position [42, 0]
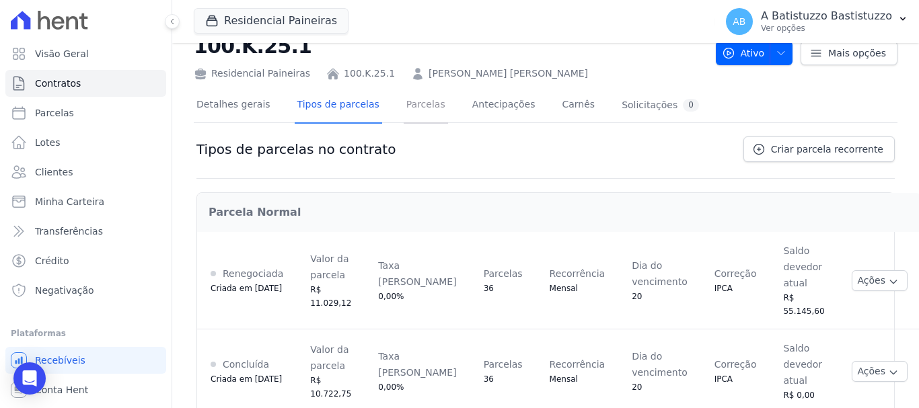
click at [405, 104] on link "Parcelas" at bounding box center [425, 106] width 44 height 36
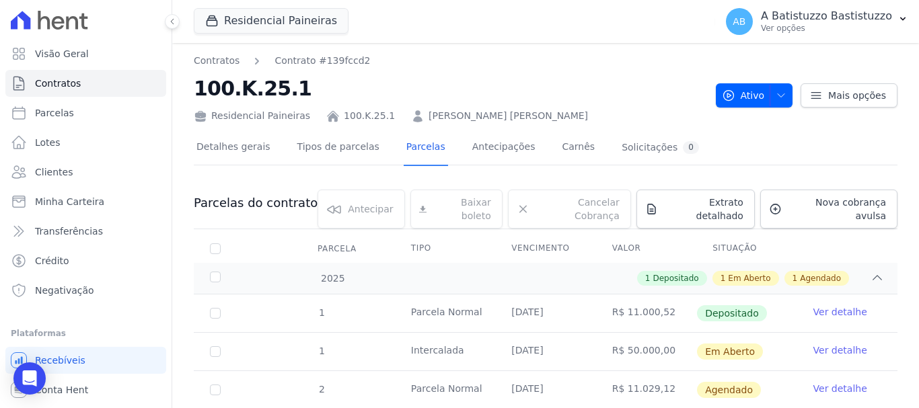
scroll to position [62, 0]
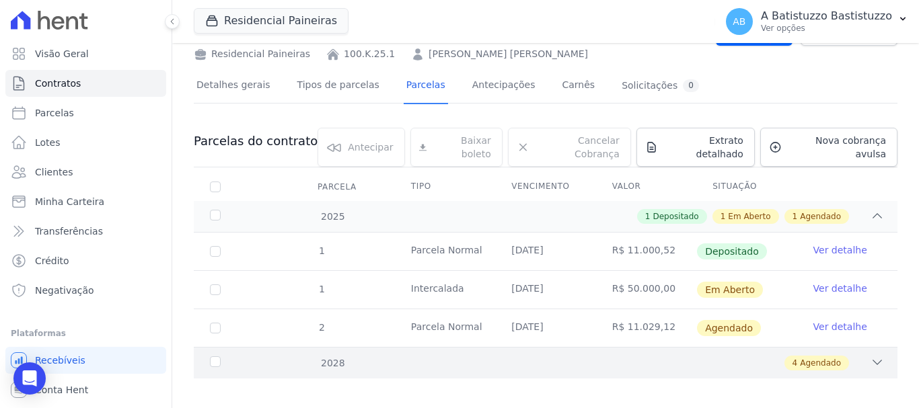
click at [870, 356] on icon at bounding box center [876, 362] width 13 height 13
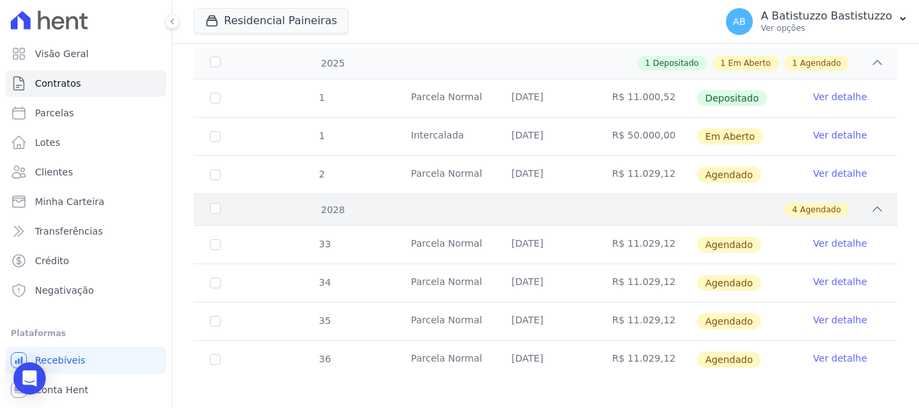
scroll to position [0, 0]
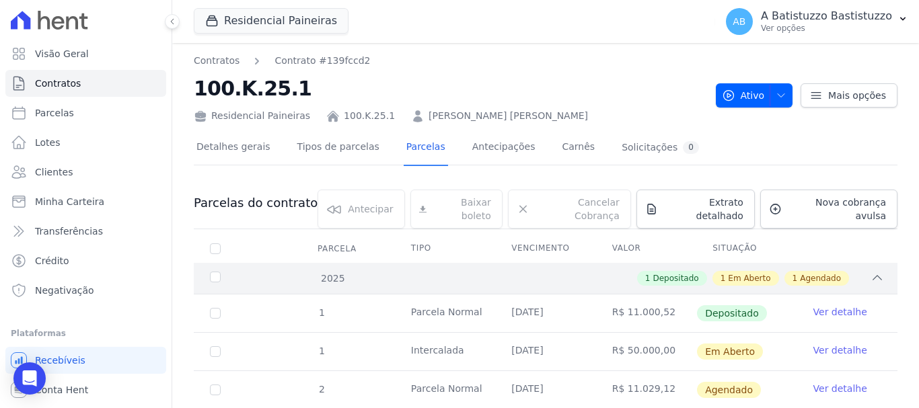
click at [870, 271] on icon at bounding box center [876, 277] width 13 height 13
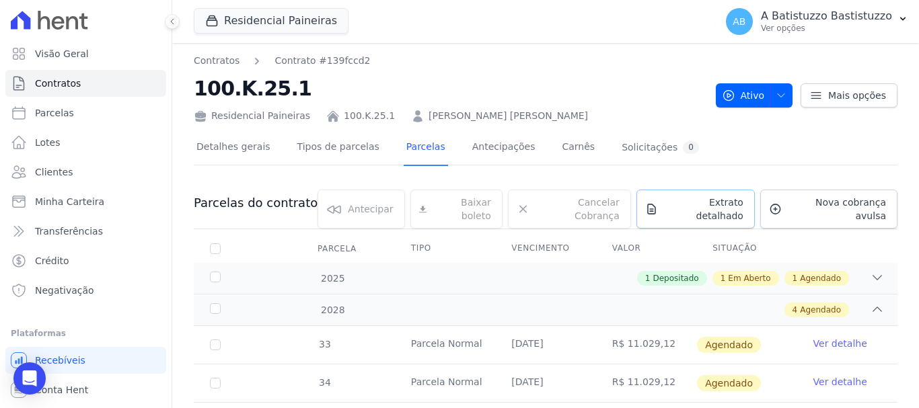
click at [691, 191] on link "Extrato detalhado" at bounding box center [695, 209] width 118 height 39
click at [687, 203] on span "Extrato detalhado" at bounding box center [703, 209] width 80 height 27
click at [686, 203] on span "Extrato detalhado" at bounding box center [703, 209] width 80 height 27
click at [880, 202] on span "Exportar PDF" at bounding box center [875, 204] width 71 height 13
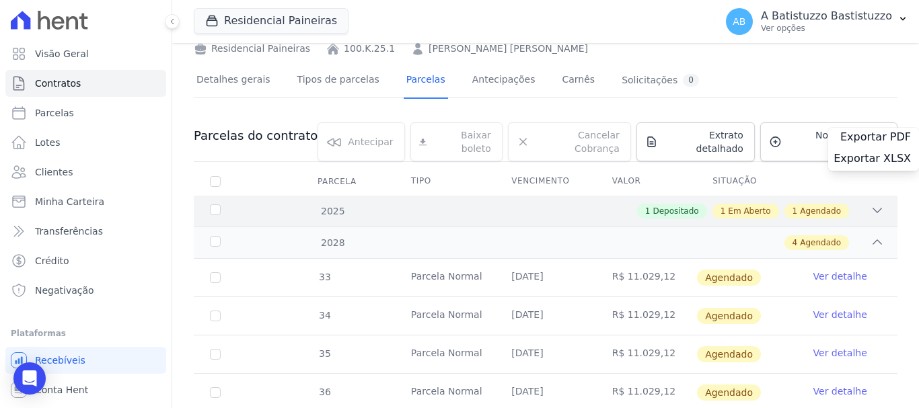
scroll to position [100, 0]
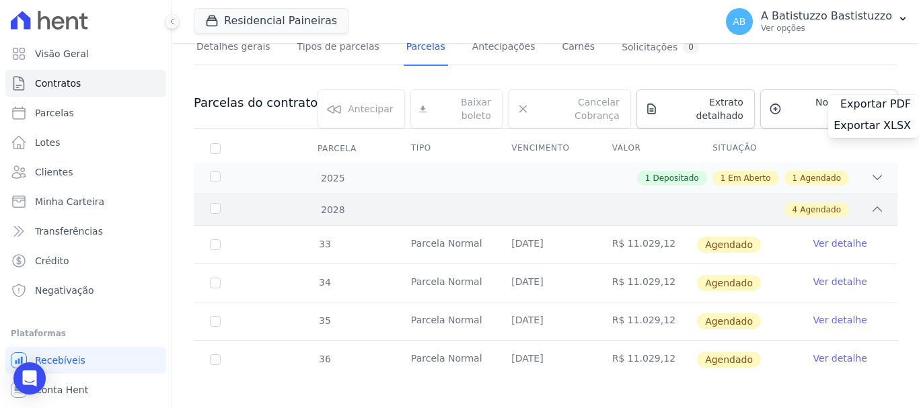
click at [539, 202] on div "4 Agendado" at bounding box center [580, 209] width 608 height 15
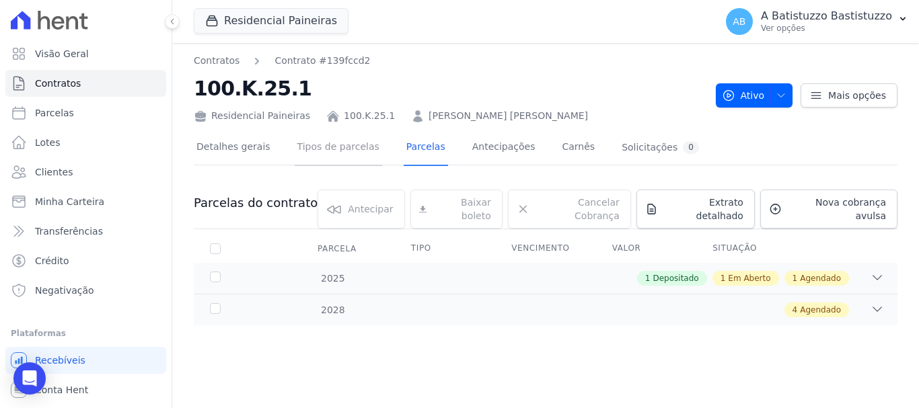
click at [327, 149] on link "Tipos de parcelas" at bounding box center [338, 148] width 87 height 36
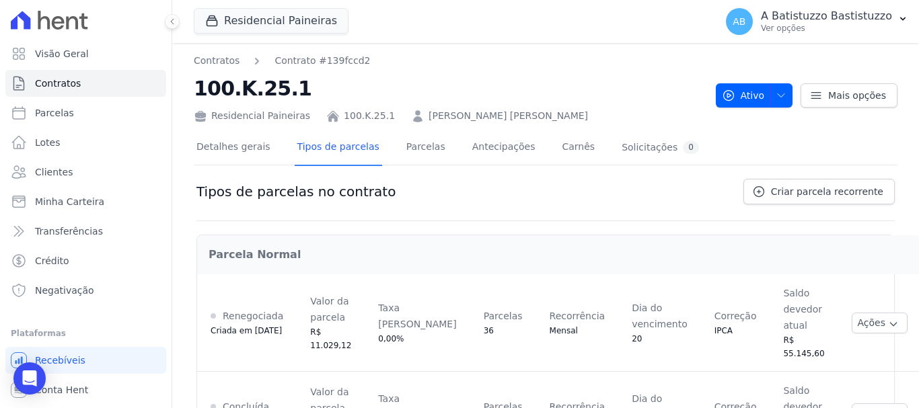
scroll to position [177, 0]
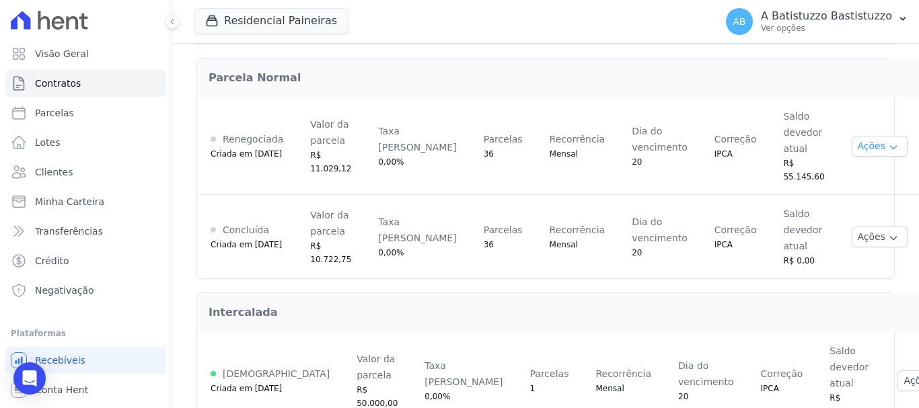
click at [851, 138] on button "Ações" at bounding box center [879, 146] width 56 height 21
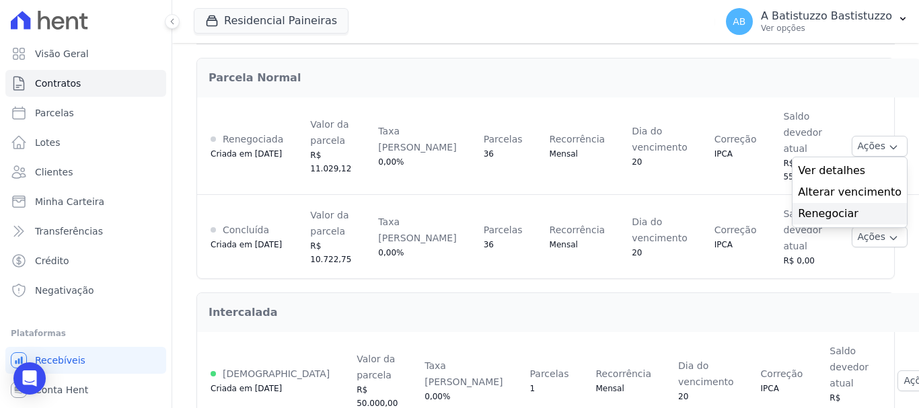
click at [798, 208] on link "Renegociar" at bounding box center [850, 214] width 104 height 16
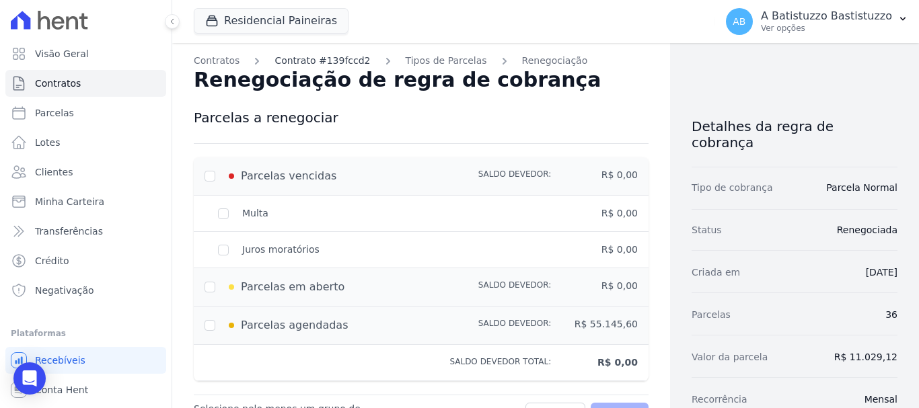
click at [305, 59] on link "Contrato #139fccd2" at bounding box center [321, 61] width 95 height 14
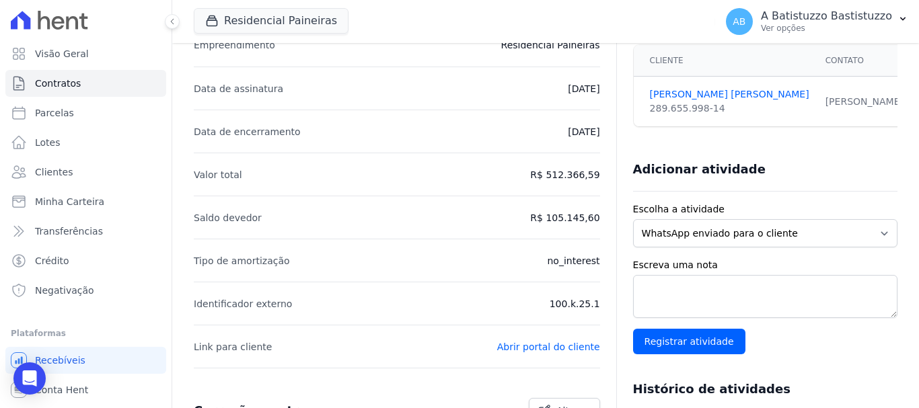
scroll to position [67, 0]
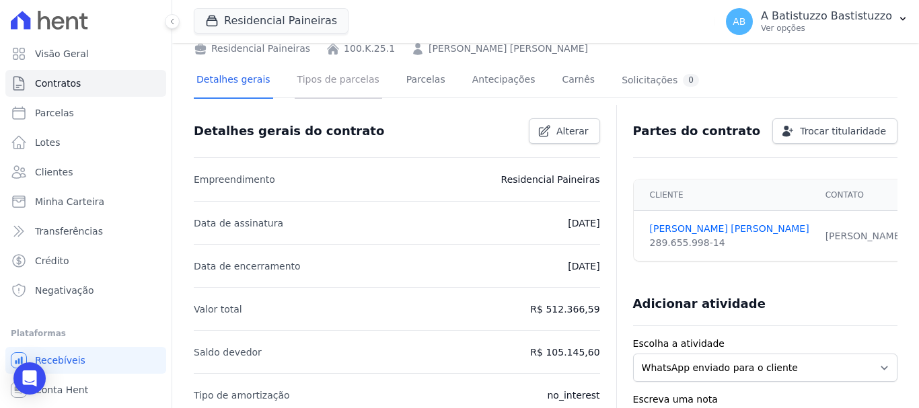
click at [342, 78] on link "Tipos de parcelas" at bounding box center [338, 81] width 87 height 36
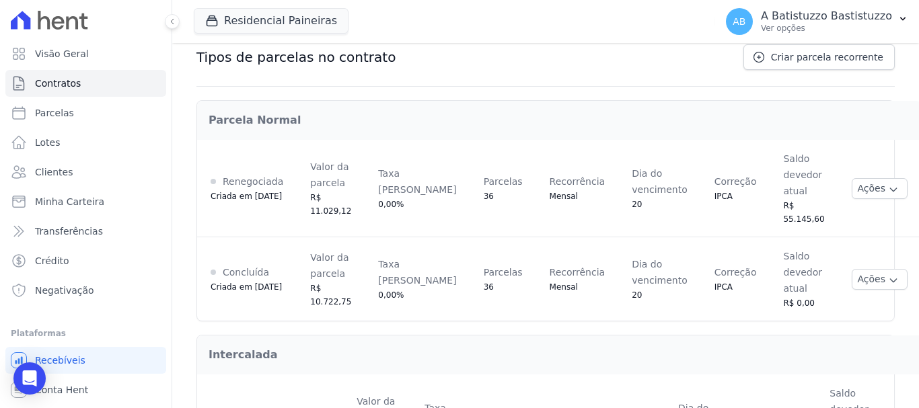
scroll to position [177, 0]
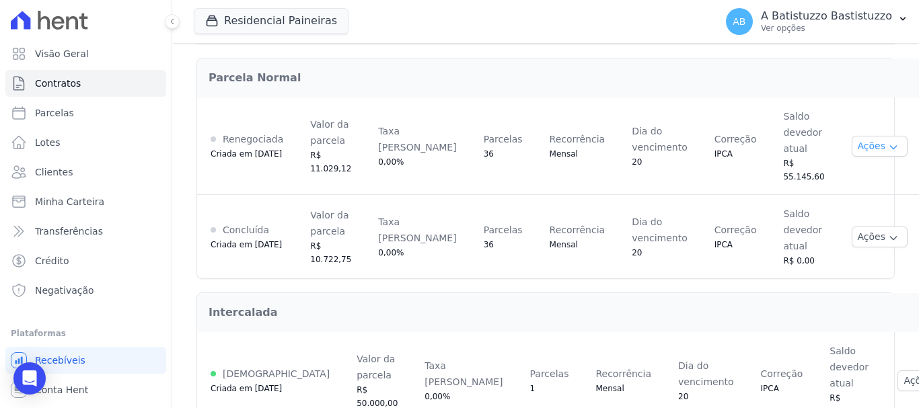
click at [851, 136] on button "Ações" at bounding box center [879, 146] width 56 height 21
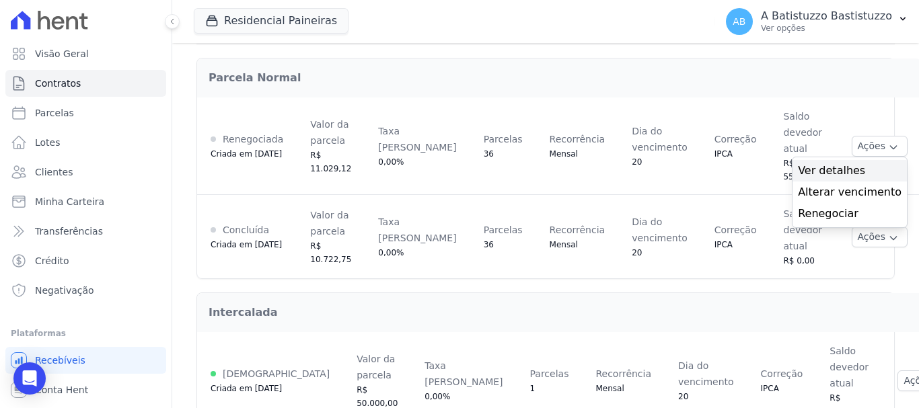
click at [804, 165] on span "Ver detalhes" at bounding box center [850, 171] width 104 height 16
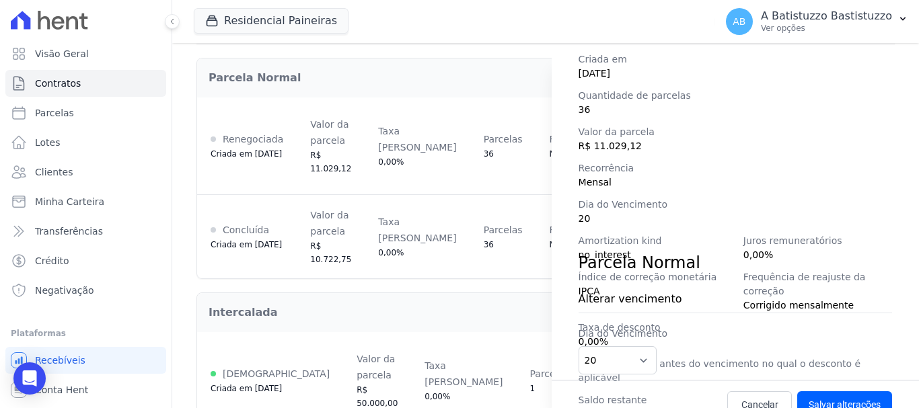
scroll to position [225, 0]
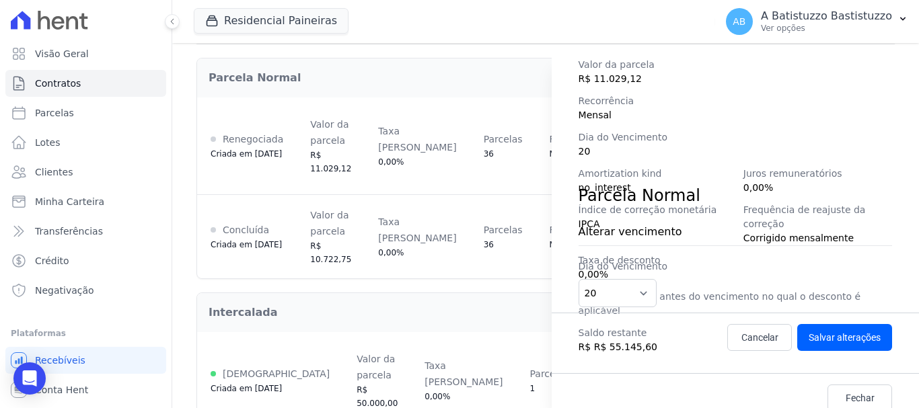
click at [785, 92] on div "Tipo de cobrança Parcela Normal Status Renegociada Criada em 28/07/2025 Quantid…" at bounding box center [734, 133] width 367 height 479
click at [359, 87] on div "Detalhes da regra de cobrança Tipo de cobrança Parcela Normal Status Renegociad…" at bounding box center [459, 204] width 919 height 408
click at [741, 337] on span "Cancelar" at bounding box center [759, 337] width 37 height 13
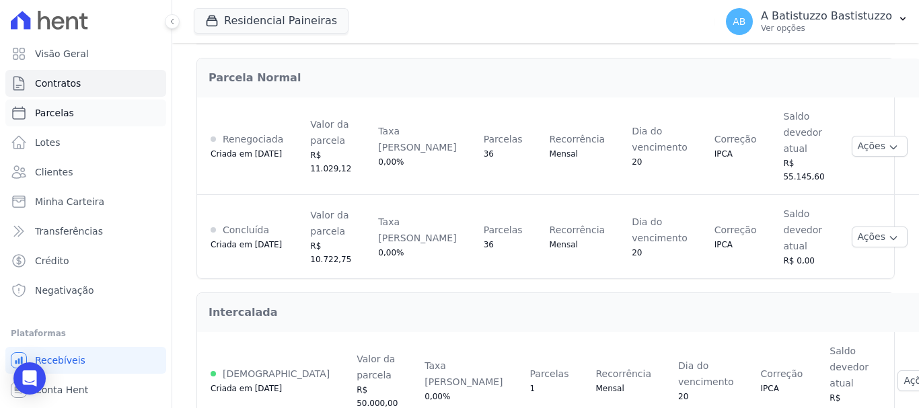
click at [83, 112] on link "Parcelas" at bounding box center [85, 113] width 161 height 27
select select
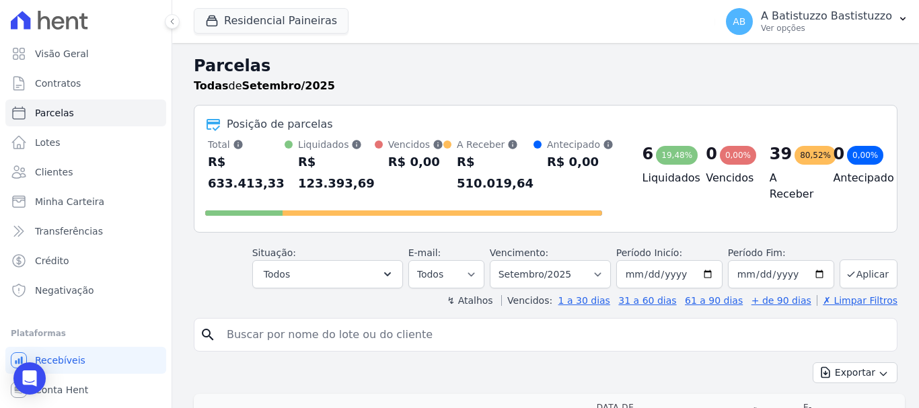
scroll to position [134, 0]
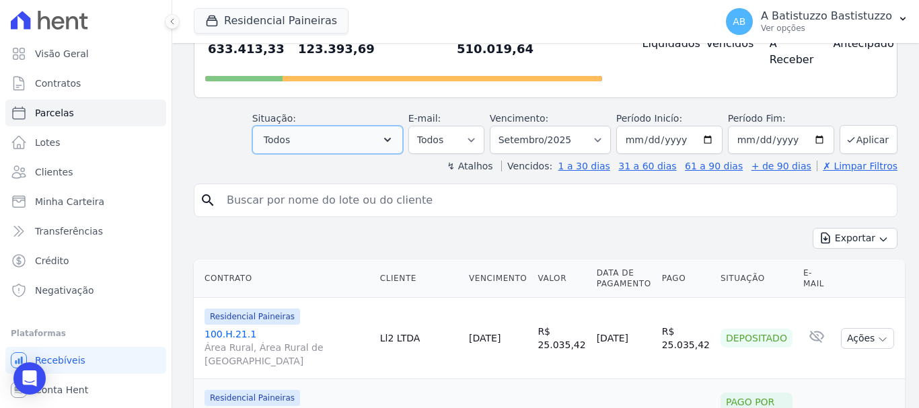
click at [394, 136] on icon "button" at bounding box center [387, 139] width 13 height 13
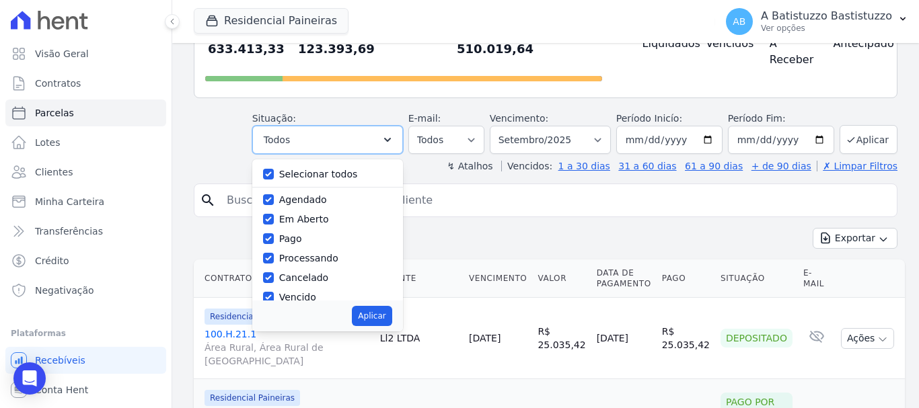
scroll to position [90, 0]
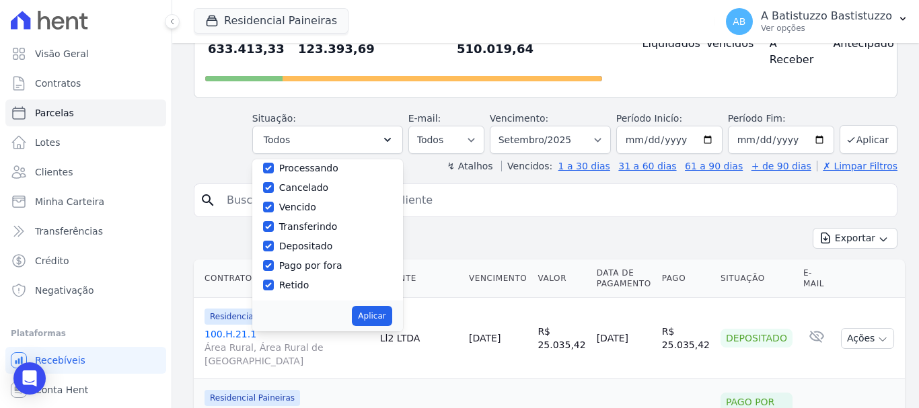
click at [547, 215] on div "search" at bounding box center [545, 201] width 703 height 34
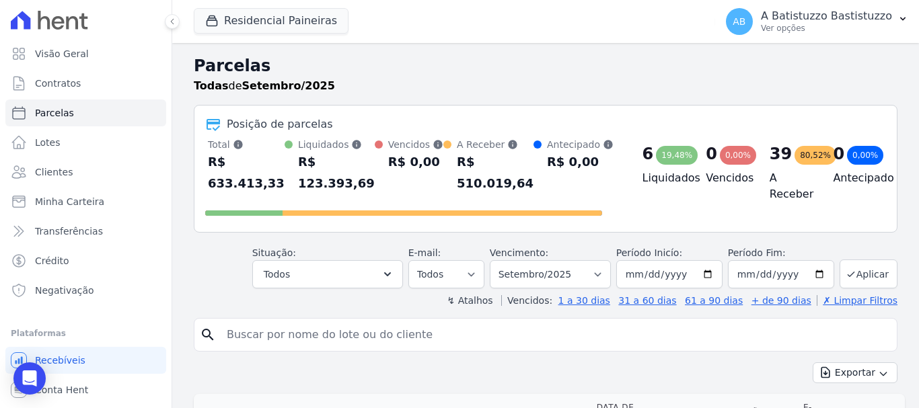
scroll to position [202, 0]
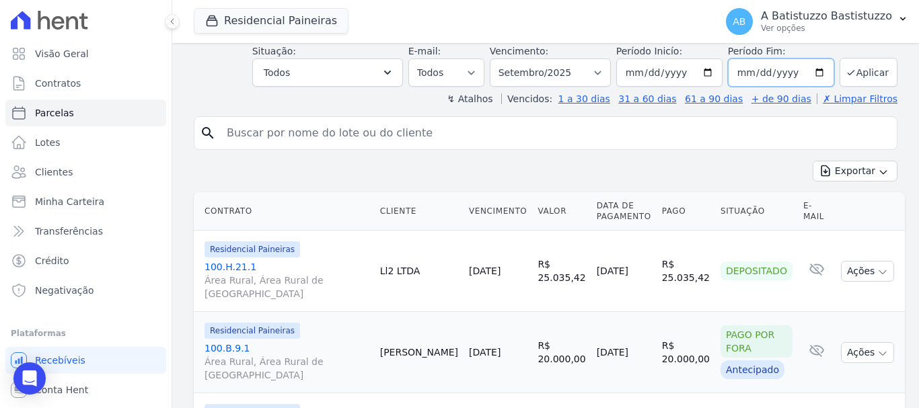
click at [810, 72] on input "2025-09-30" at bounding box center [781, 73] width 106 height 28
type input "2029-07-31"
click at [449, 134] on input "search" at bounding box center [555, 133] width 672 height 27
type input "100.k.25.1"
click at [845, 68] on icon "submit" at bounding box center [850, 72] width 11 height 11
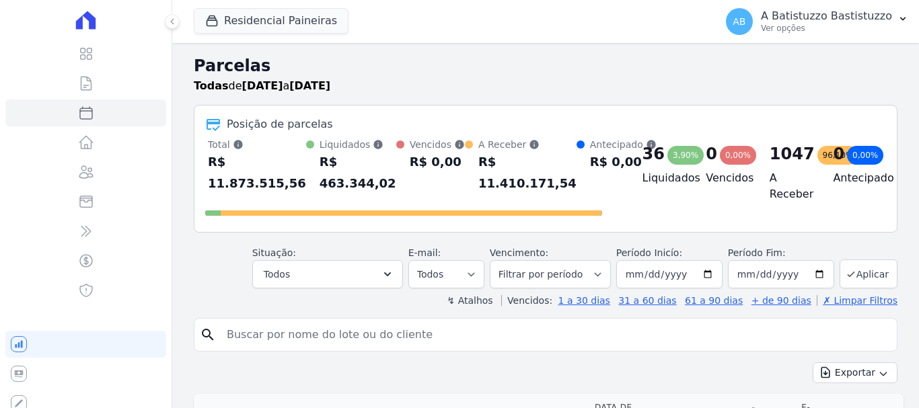
select select
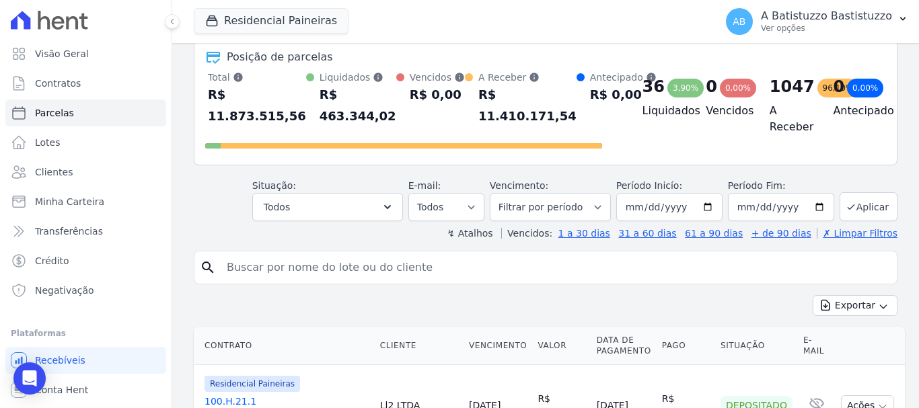
scroll to position [134, 0]
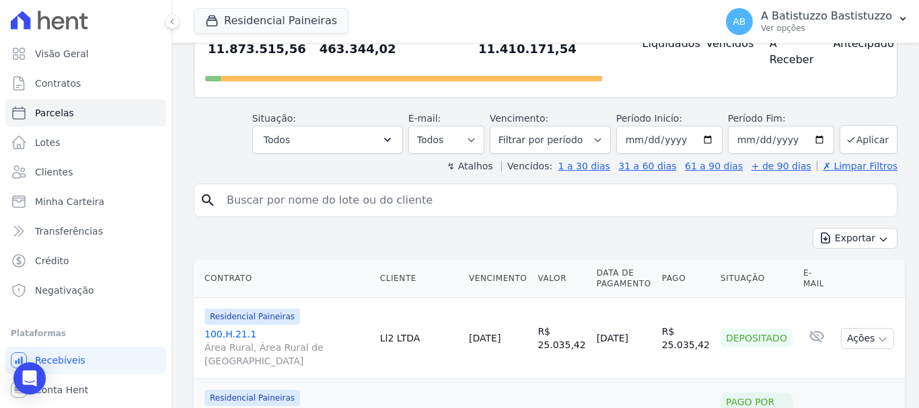
click at [463, 206] on input "search" at bounding box center [555, 200] width 672 height 27
type input "100.k.25.1"
select select
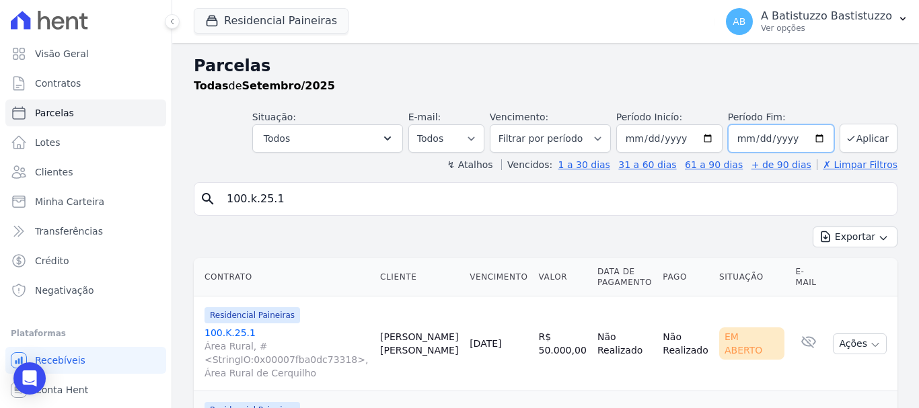
click at [817, 138] on input "2025-09-30" at bounding box center [781, 138] width 106 height 28
click at [776, 138] on input "2025-09-30" at bounding box center [781, 138] width 106 height 28
type input "[DATE]"
click at [850, 138] on button "Aplicar" at bounding box center [868, 138] width 58 height 29
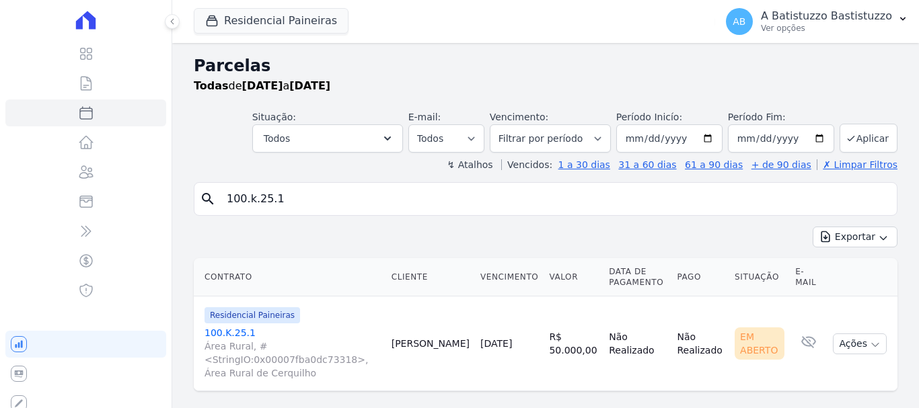
select select
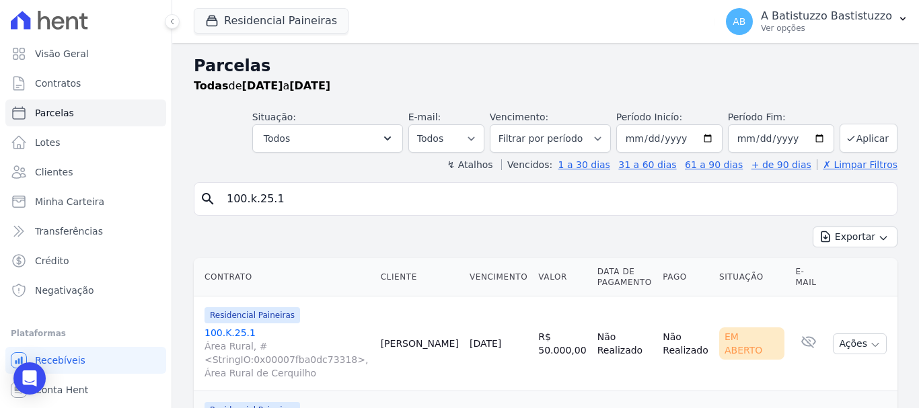
click at [303, 215] on div "search 100.k.25.1" at bounding box center [545, 199] width 703 height 34
click at [65, 78] on span "Contratos" at bounding box center [58, 83] width 46 height 13
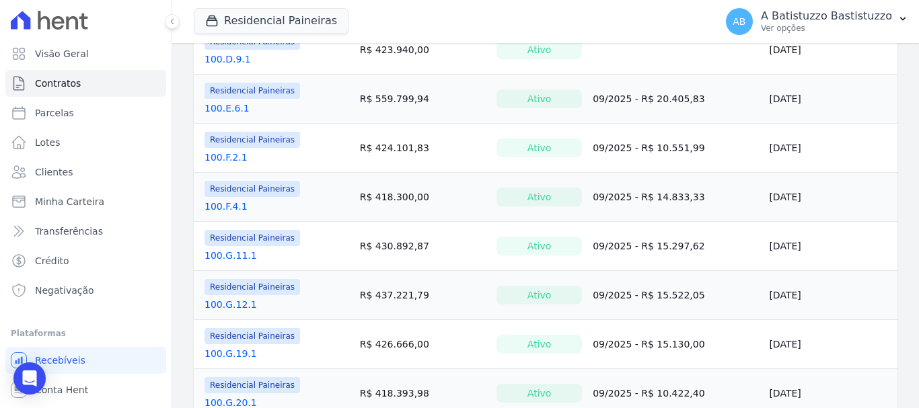
scroll to position [1121, 0]
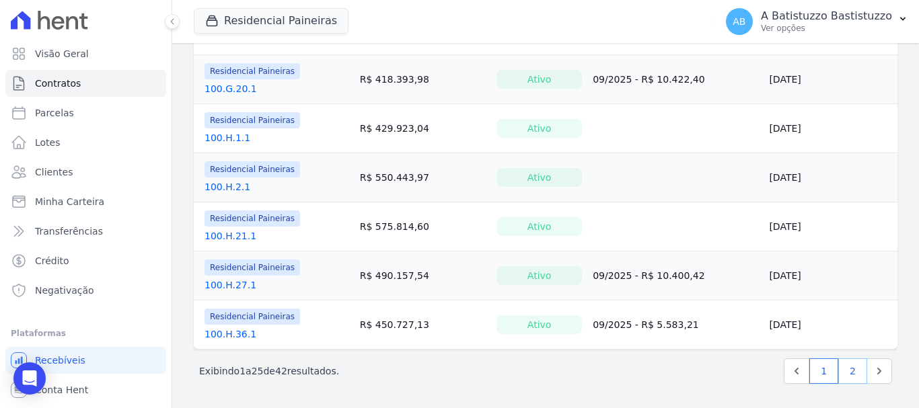
click at [843, 370] on link "2" at bounding box center [852, 371] width 29 height 26
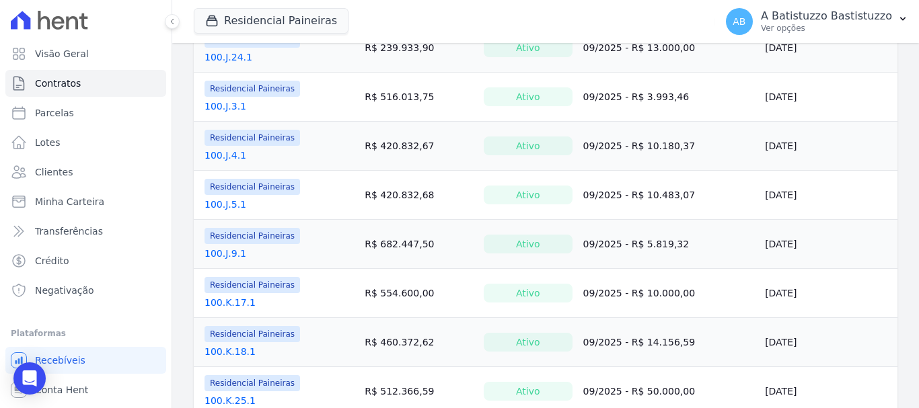
scroll to position [403, 0]
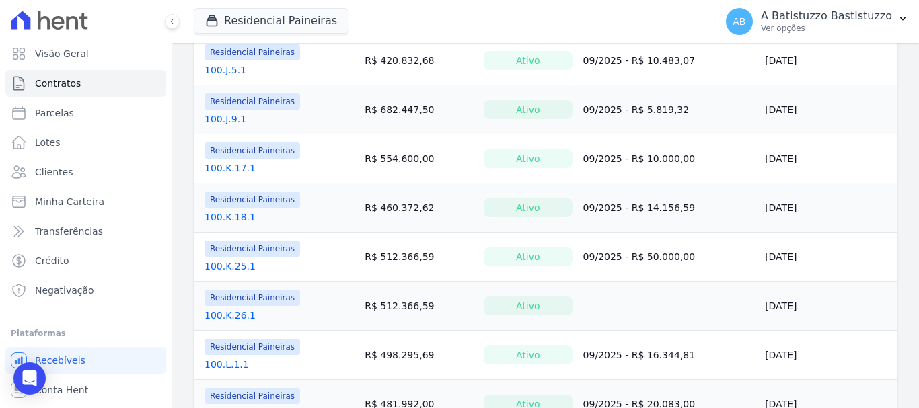
click at [229, 266] on link "100.K.25.1" at bounding box center [229, 266] width 51 height 13
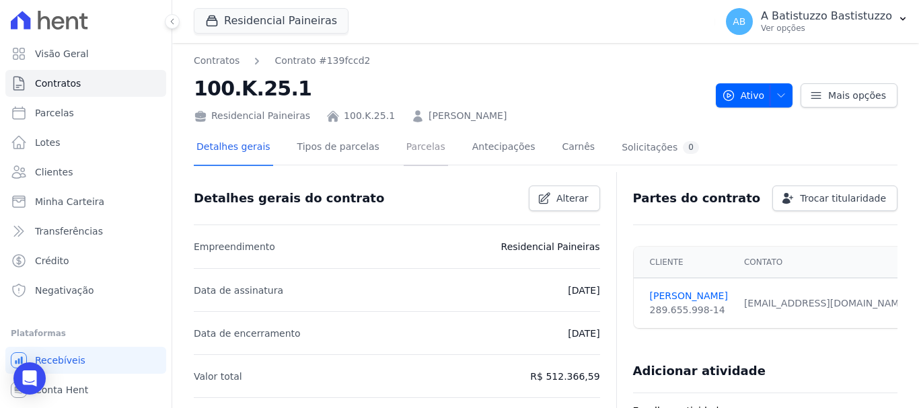
click at [412, 148] on link "Parcelas" at bounding box center [425, 148] width 44 height 36
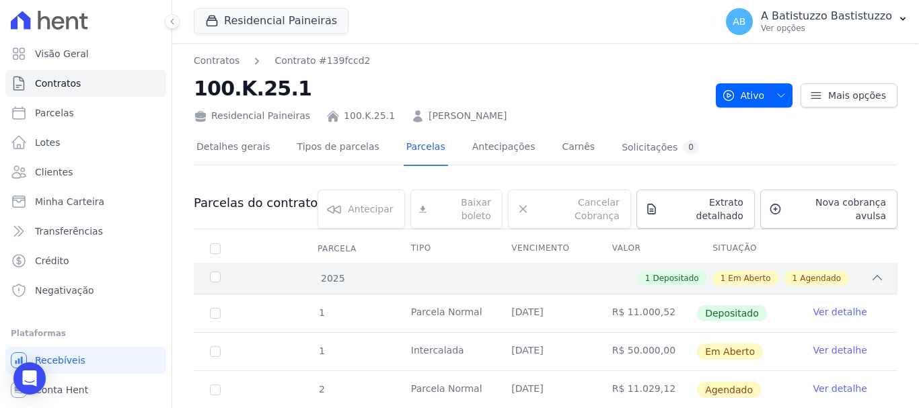
scroll to position [62, 0]
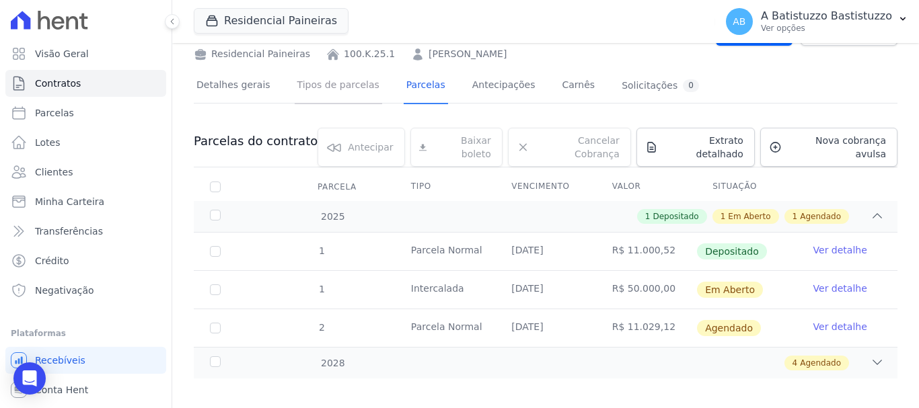
click at [310, 80] on link "Tipos de parcelas" at bounding box center [338, 87] width 87 height 36
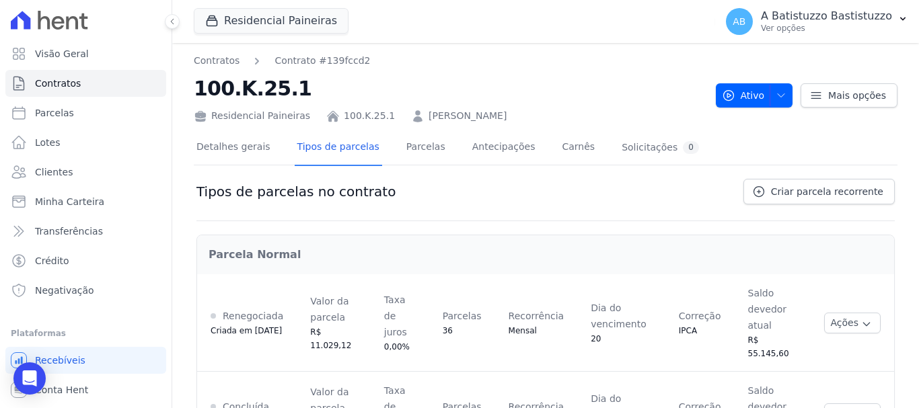
scroll to position [177, 0]
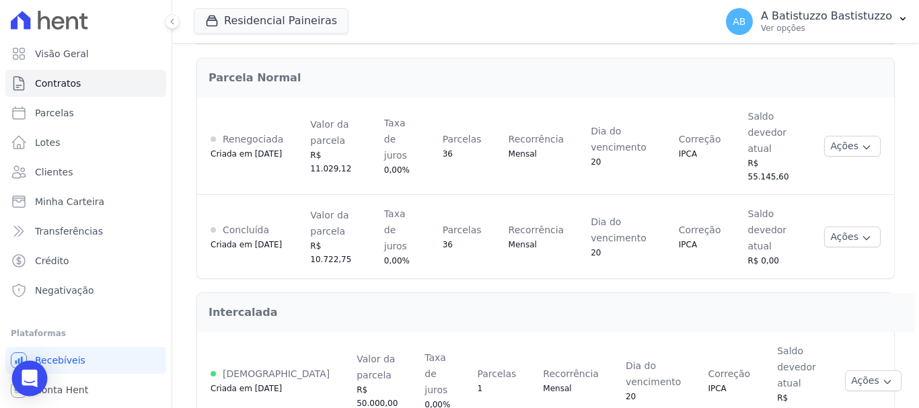
click at [34, 378] on icon "Open Intercom Messenger" at bounding box center [29, 378] width 15 height 17
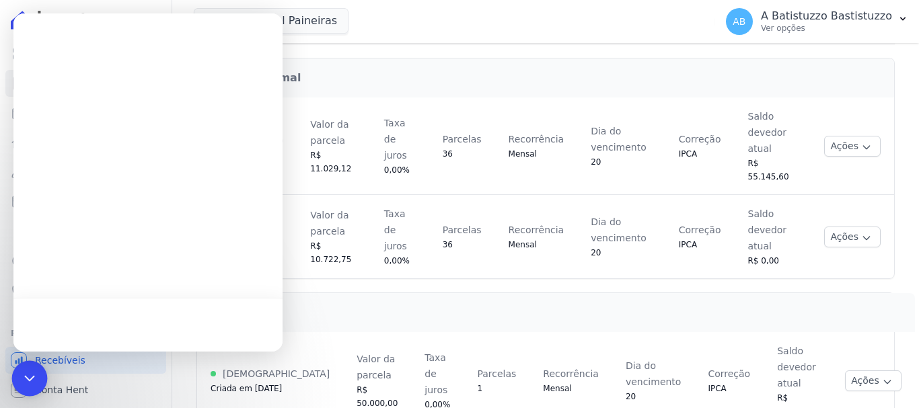
scroll to position [0, 0]
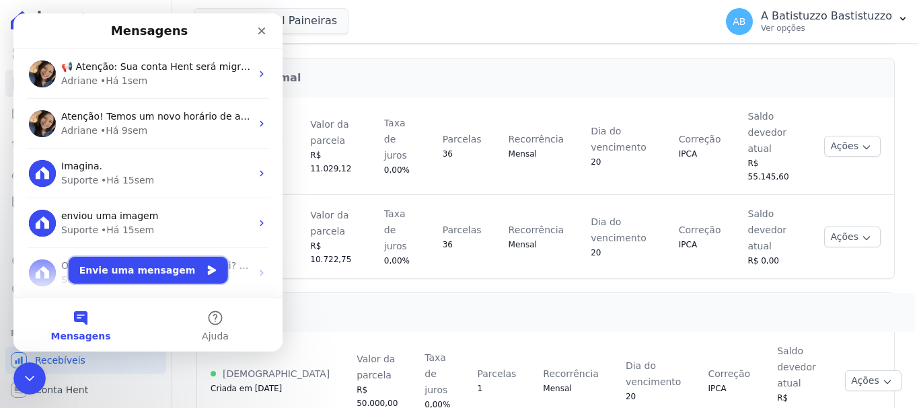
click at [144, 266] on button "Envie uma mensagem" at bounding box center [148, 270] width 159 height 27
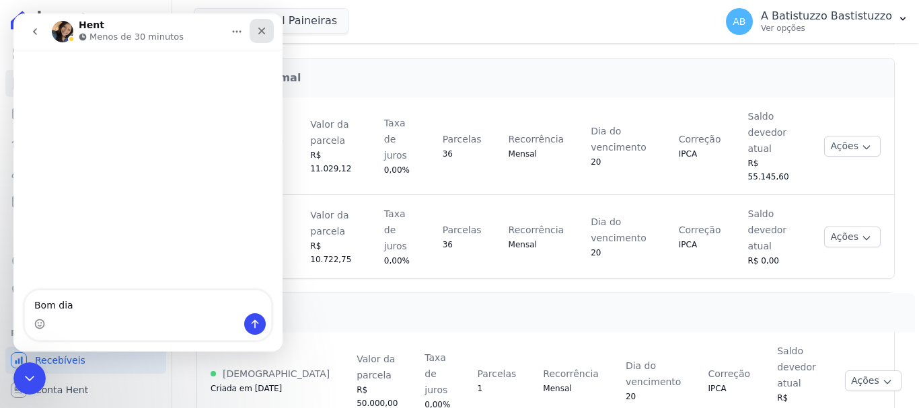
type textarea "Bom dia"
click at [259, 33] on icon "Fechar" at bounding box center [261, 31] width 7 height 7
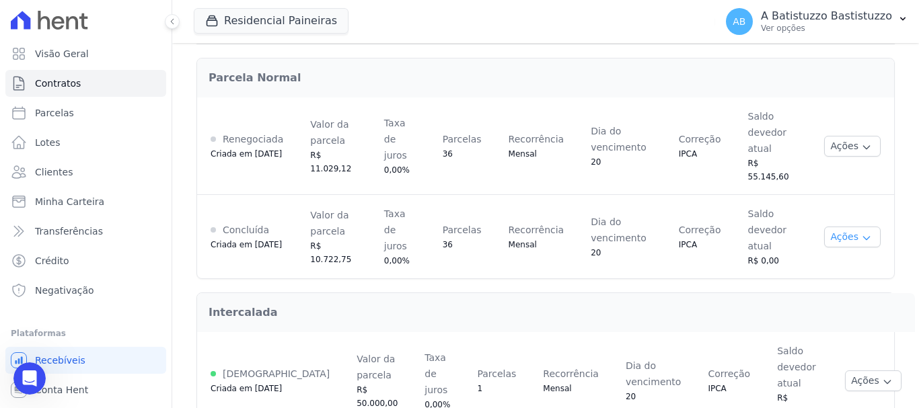
click at [843, 227] on button "Ações" at bounding box center [852, 237] width 56 height 21
click at [438, 179] on td "Parcelas 36" at bounding box center [462, 147] width 66 height 98
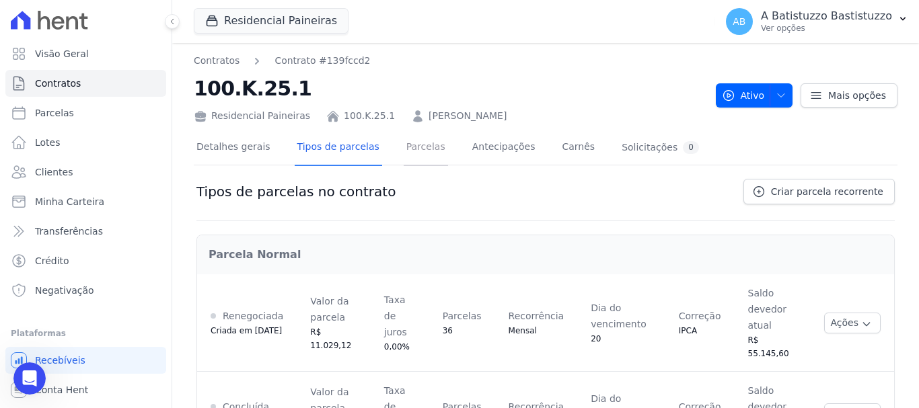
click at [404, 143] on link "Parcelas" at bounding box center [425, 148] width 44 height 36
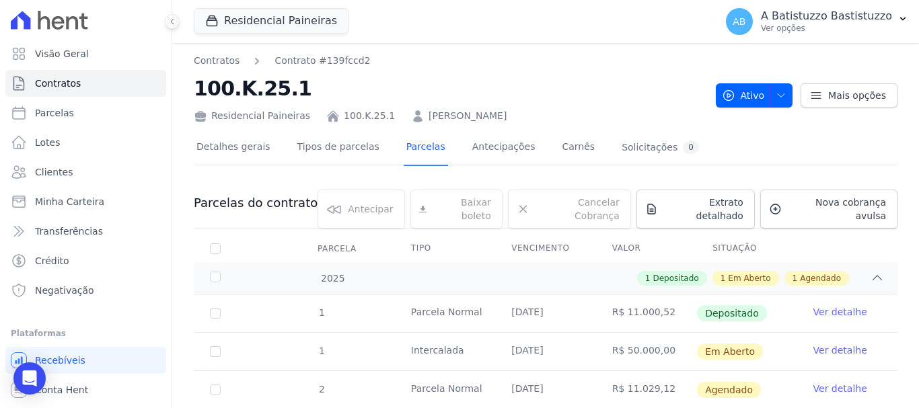
scroll to position [62, 0]
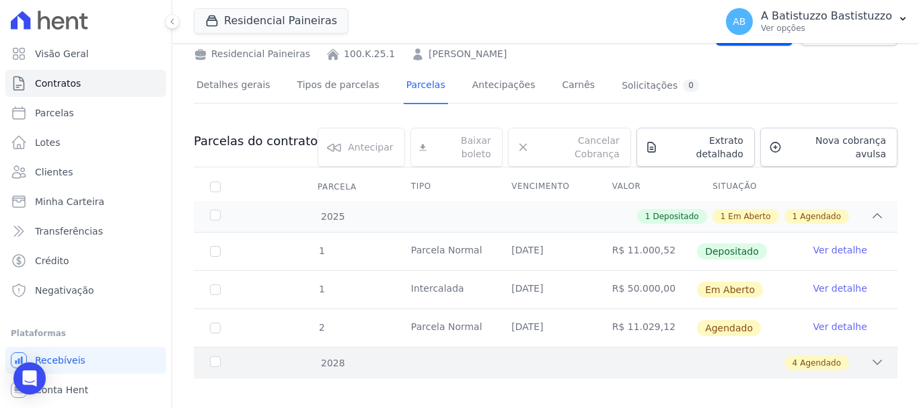
click at [870, 356] on icon at bounding box center [876, 362] width 13 height 13
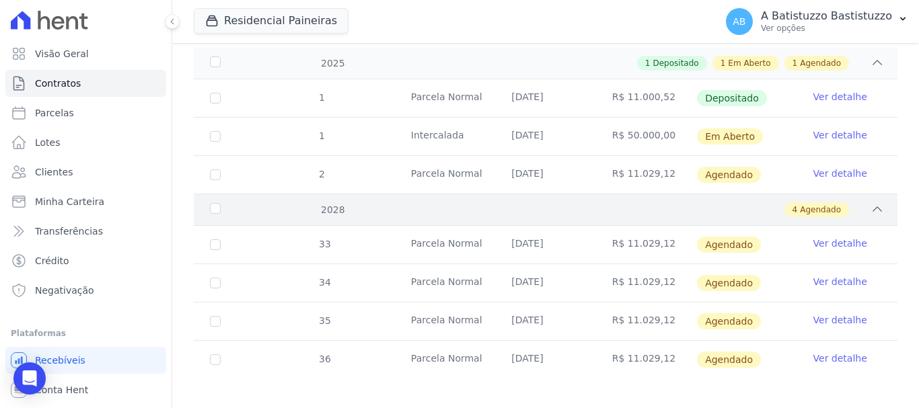
scroll to position [148, 0]
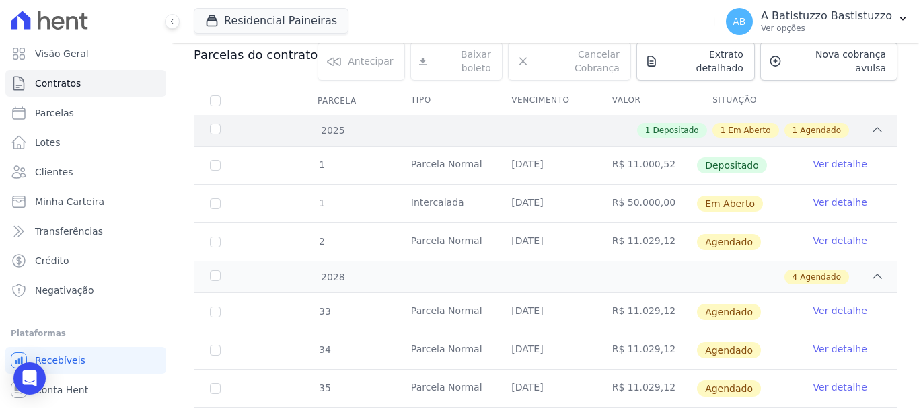
click at [561, 123] on div "1 Depositado 1 Em Aberto 1 Agendado" at bounding box center [580, 130] width 608 height 15
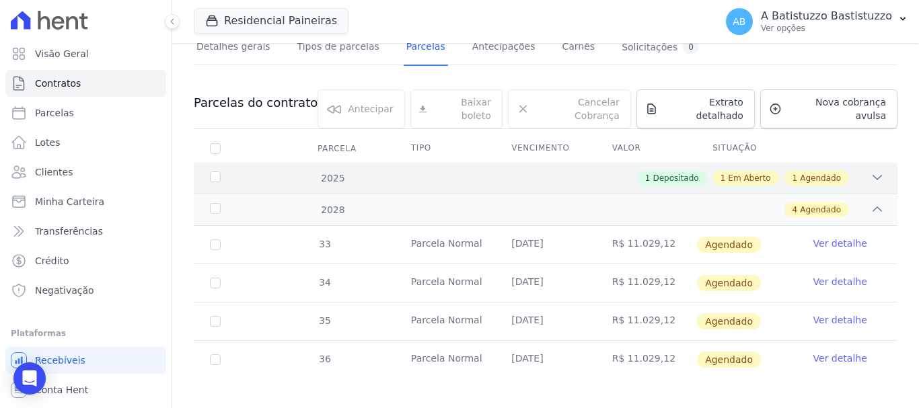
click at [485, 171] on div "1 Depositado 1 Em Aberto 1 Agendado" at bounding box center [580, 178] width 608 height 15
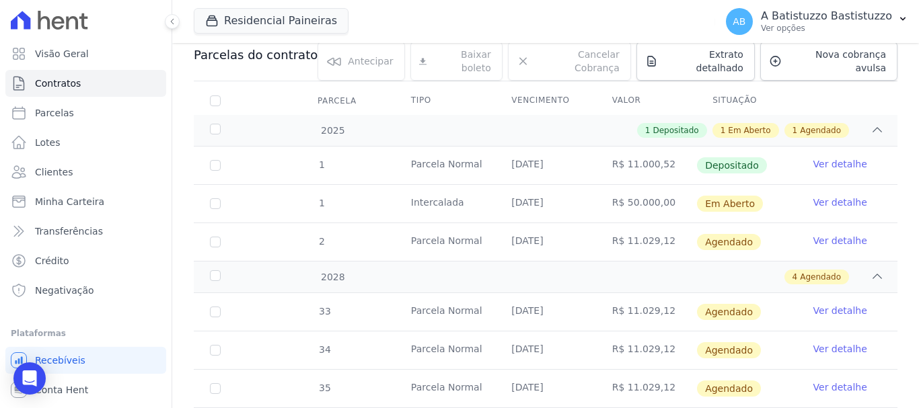
click at [239, 184] on tr "1 [GEOGRAPHIC_DATA] [DATE] R$ 50.000,00 Em [GEOGRAPHIC_DATA] Ver detalhe" at bounding box center [545, 203] width 703 height 38
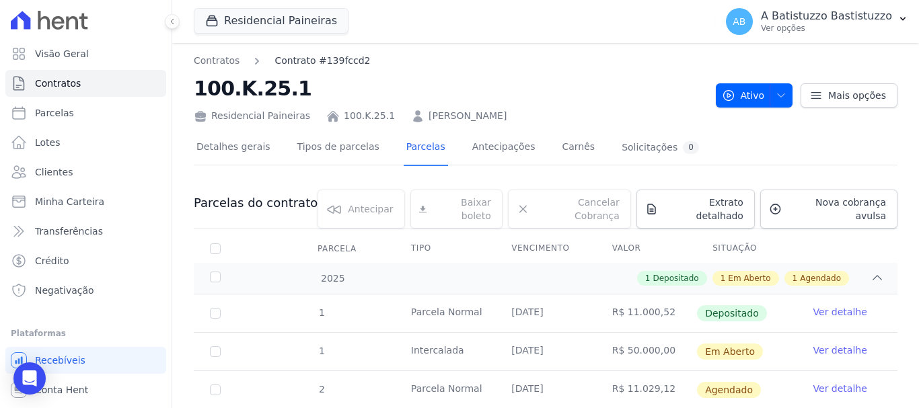
click at [317, 63] on link "Contrato #139fccd2" at bounding box center [321, 61] width 95 height 14
click at [330, 145] on link "Tipos de parcelas" at bounding box center [338, 148] width 87 height 36
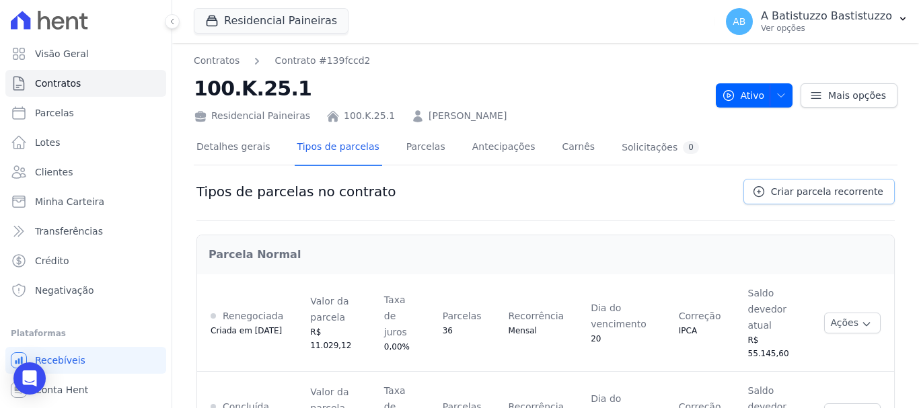
click at [800, 192] on span "Criar parcela recorrente" at bounding box center [827, 191] width 112 height 13
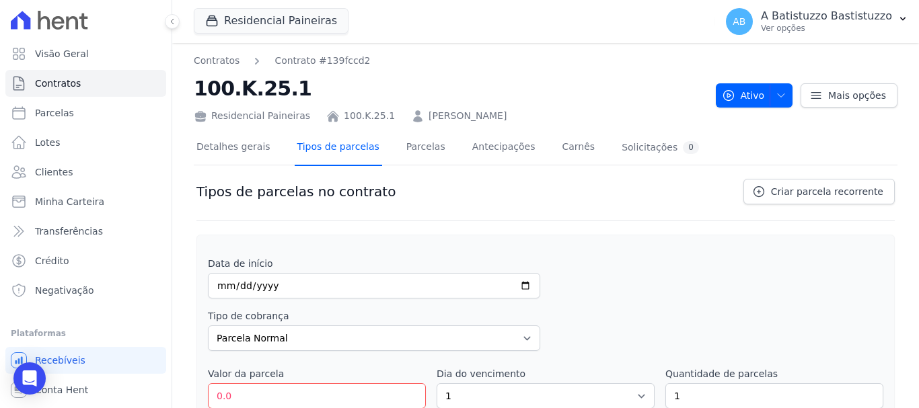
click at [319, 147] on link "Tipos de parcelas" at bounding box center [338, 148] width 87 height 36
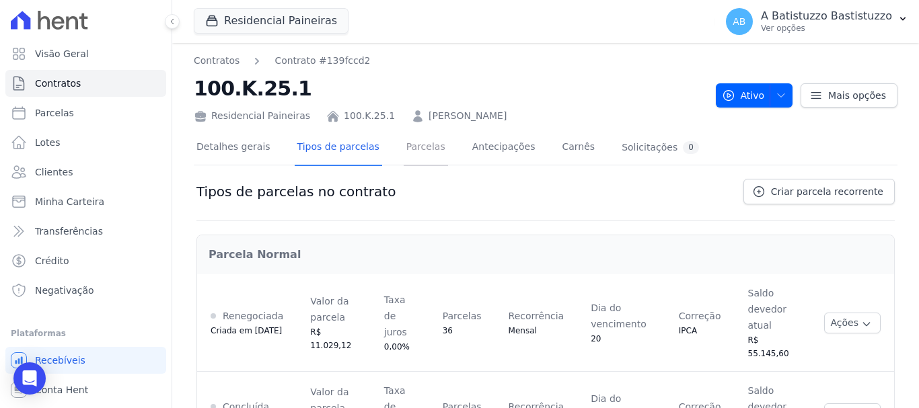
click at [413, 149] on link "Parcelas" at bounding box center [425, 148] width 44 height 36
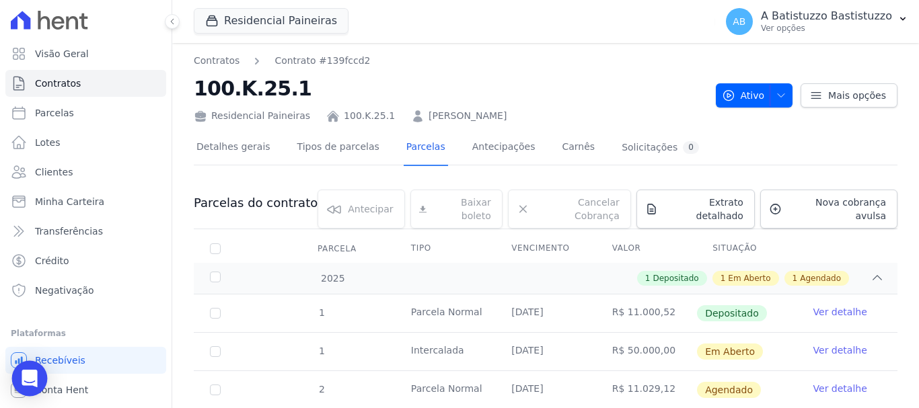
click at [28, 371] on icon "Open Intercom Messenger" at bounding box center [29, 378] width 17 height 17
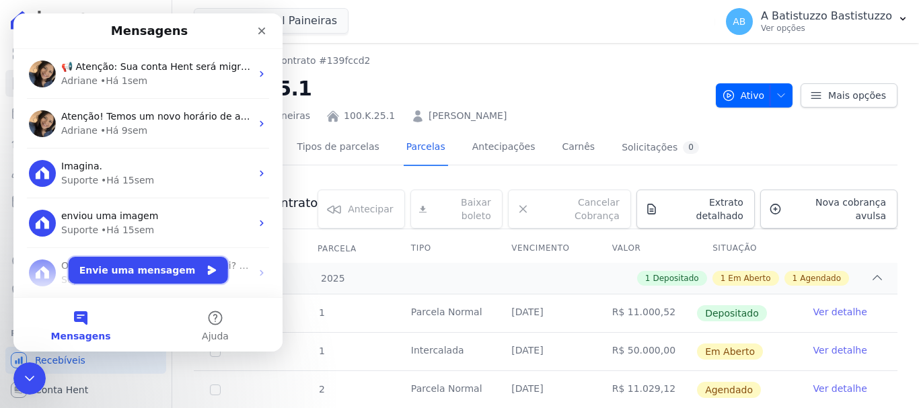
click at [141, 270] on button "Envie uma mensagem" at bounding box center [148, 270] width 159 height 27
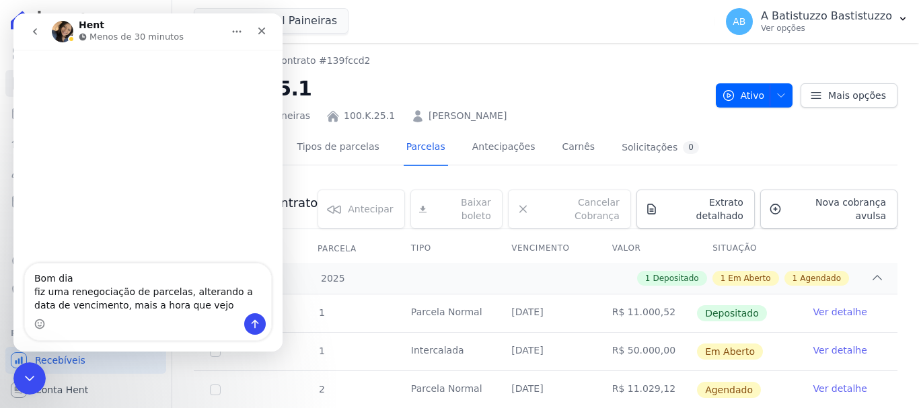
scroll to position [62, 0]
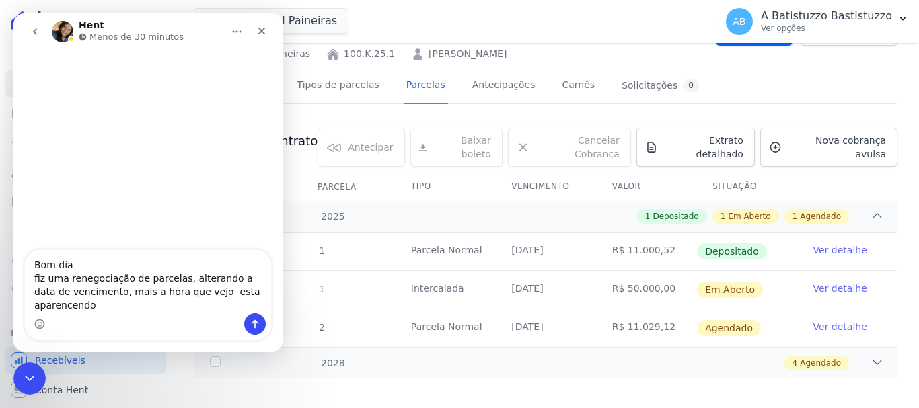
click at [223, 304] on textarea "Bom dia fiz uma renegociação de parcelas, alterando a data de vencimento, mais …" at bounding box center [148, 281] width 246 height 63
click at [86, 303] on textarea "Bom dia fiz uma renegociação de parcelas, alterando a data de vencimento, mais …" at bounding box center [148, 281] width 246 height 63
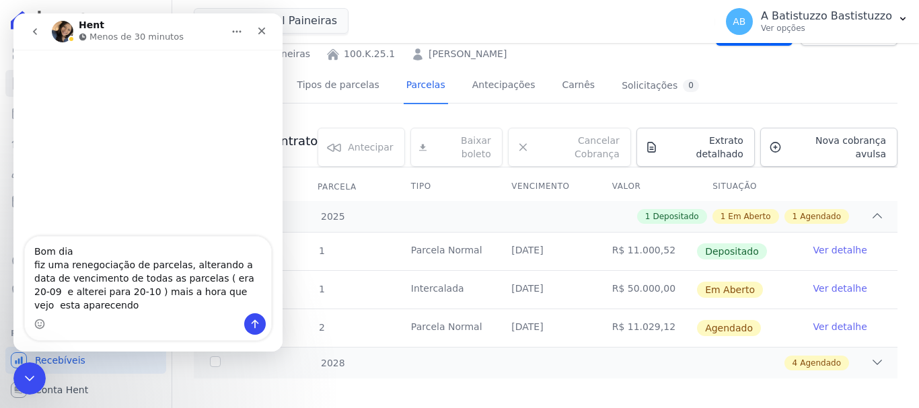
click at [248, 308] on textarea "Bom dia fiz uma renegociação de parcelas, alterando a data de vencimento de tod…" at bounding box center [148, 275] width 246 height 77
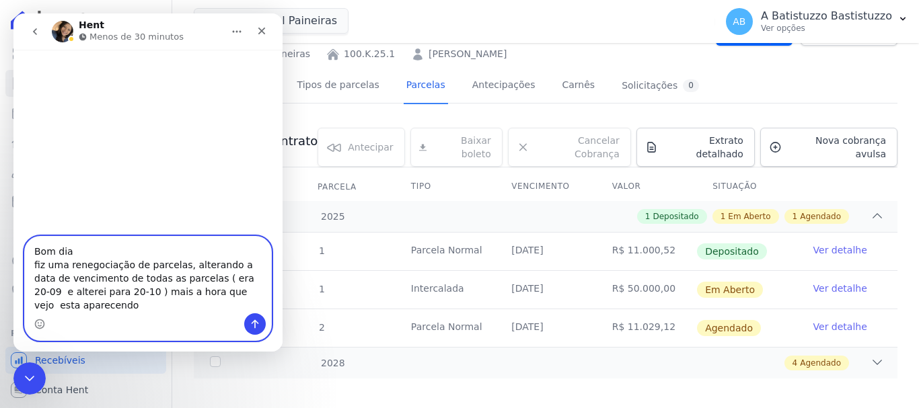
click at [193, 308] on textarea "Bom dia fiz uma renegociação de parcelas, alterando a data de vencimento de tod…" at bounding box center [148, 275] width 246 height 77
click at [245, 308] on textarea "Bom dia fiz uma renegociação de parcelas, alterando a data de vencimento de tod…" at bounding box center [148, 275] width 246 height 77
type textarea "Bom dia fiz uma renegociação de parcelas, alterando a data de vencimento de tod…"
click at [253, 321] on icon "Enviar uma mensagem" at bounding box center [254, 324] width 11 height 11
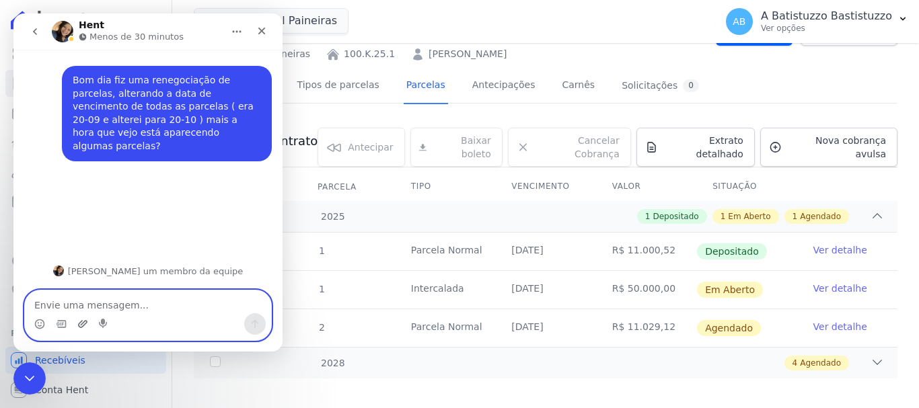
click at [84, 323] on icon "Upload do anexo" at bounding box center [82, 324] width 11 height 11
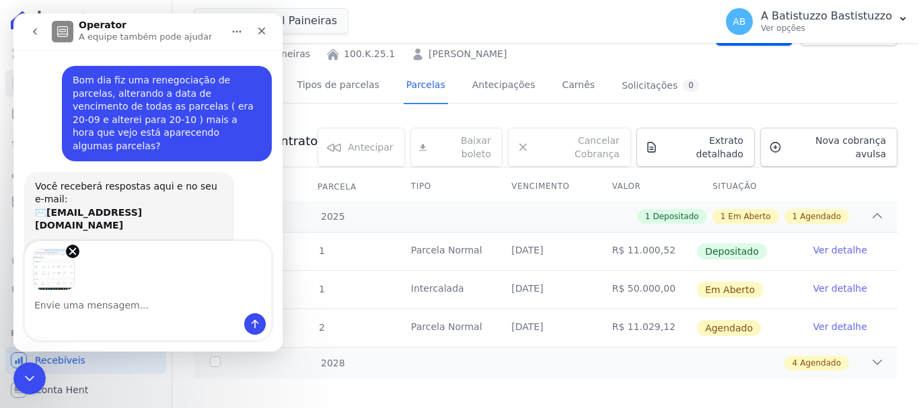
scroll to position [34, 0]
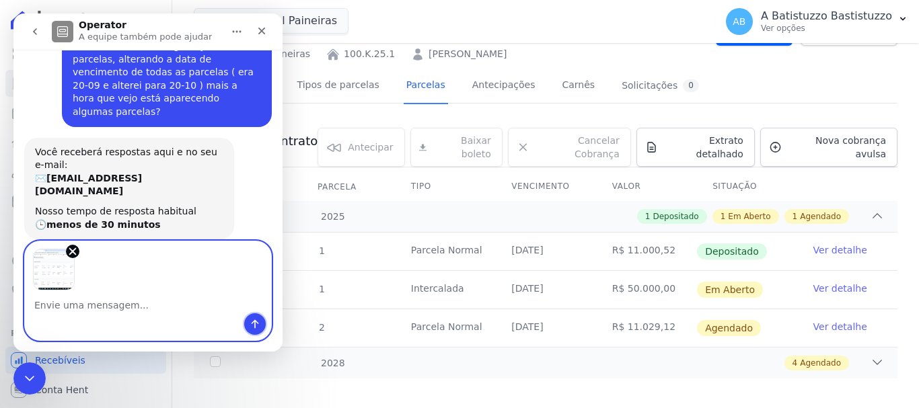
click at [250, 325] on icon "Enviar uma mensagem" at bounding box center [254, 324] width 11 height 11
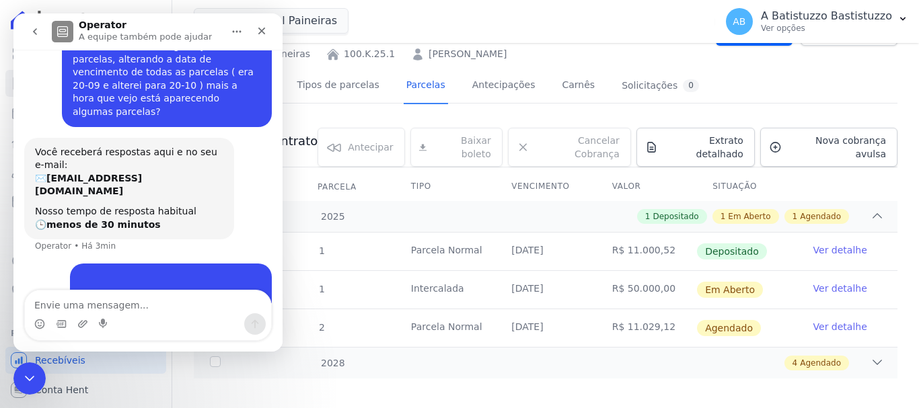
scroll to position [114, 0]
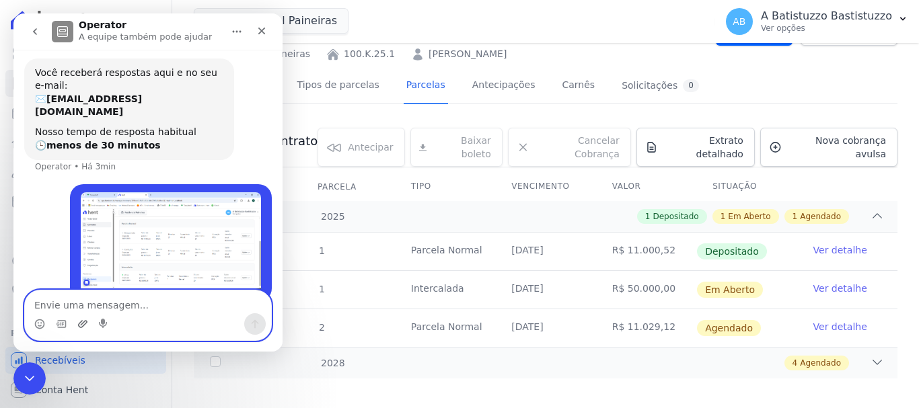
click at [82, 321] on icon "Upload do anexo" at bounding box center [82, 323] width 9 height 7
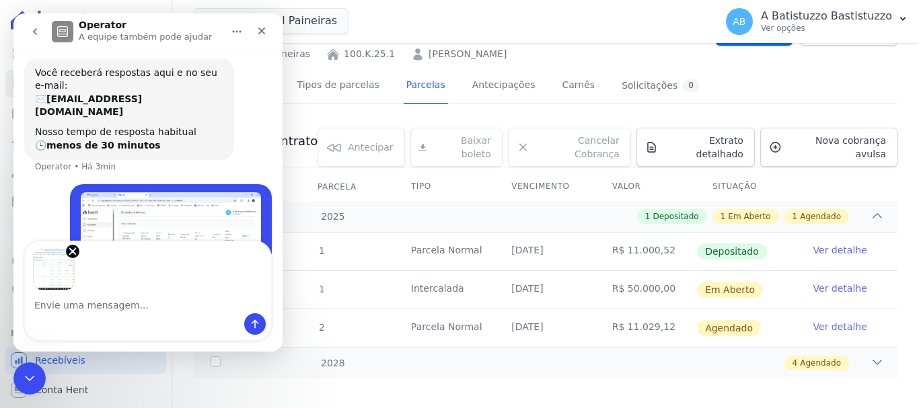
scroll to position [163, 0]
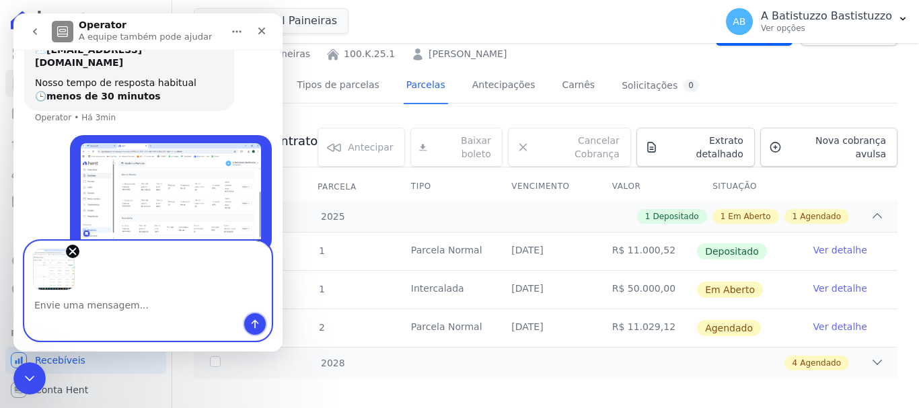
click at [254, 324] on icon "Enviar uma mensagem" at bounding box center [254, 324] width 11 height 11
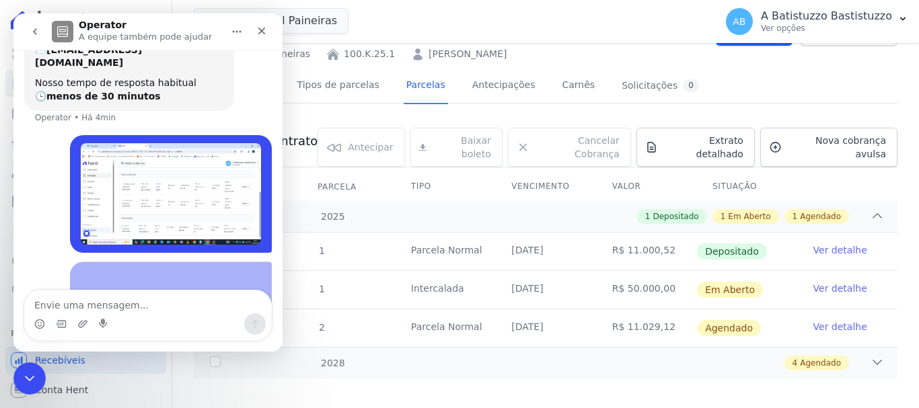
scroll to position [232, 0]
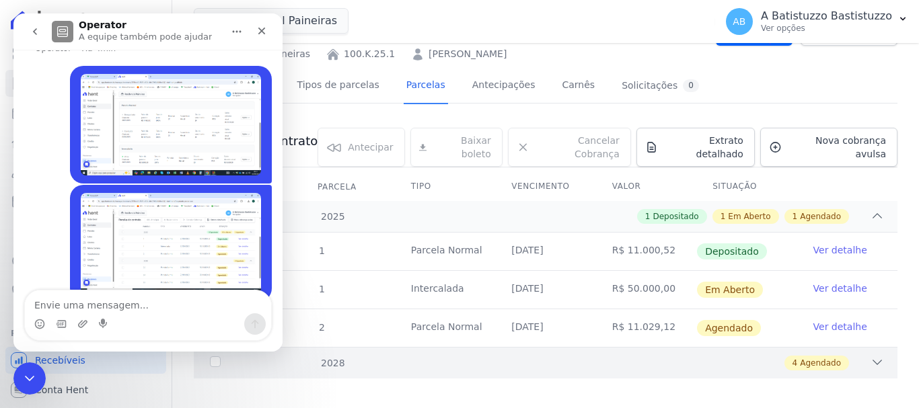
click at [424, 363] on div "2028 4 Agendado" at bounding box center [545, 363] width 703 height 32
click at [362, 274] on tr "1 [GEOGRAPHIC_DATA] [DATE] R$ 50.000,00 Em [GEOGRAPHIC_DATA] Ver detalhe" at bounding box center [545, 289] width 703 height 38
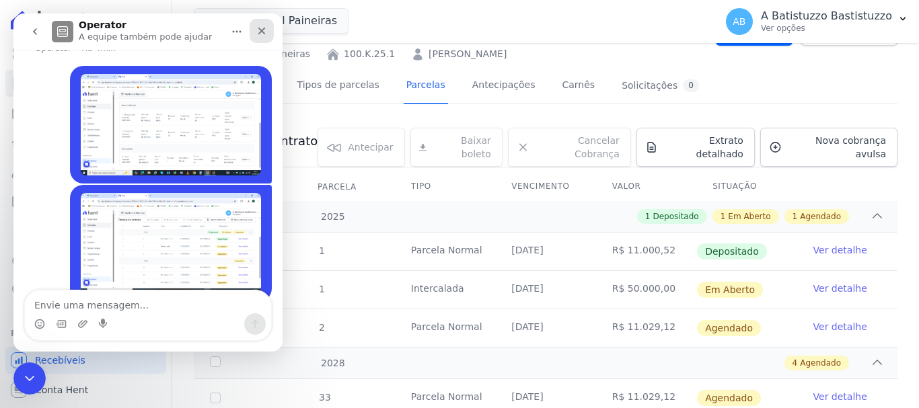
click at [260, 34] on icon "Fechar" at bounding box center [261, 31] width 7 height 7
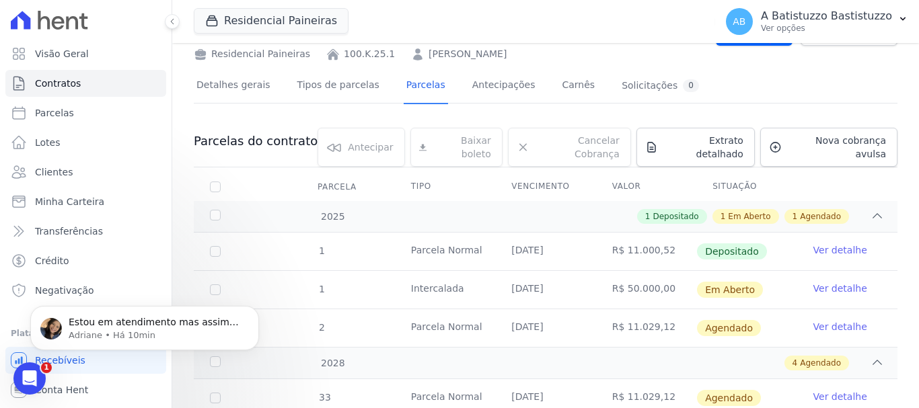
scroll to position [0, 0]
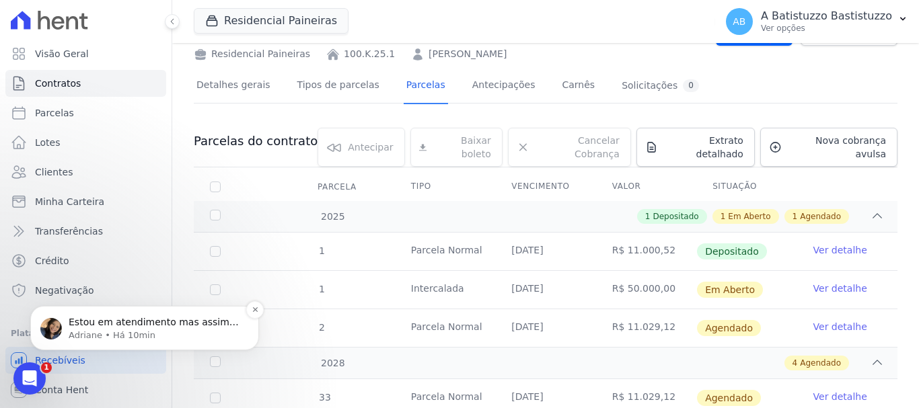
click at [118, 331] on p "Adriane • Há 10min" at bounding box center [155, 336] width 173 height 12
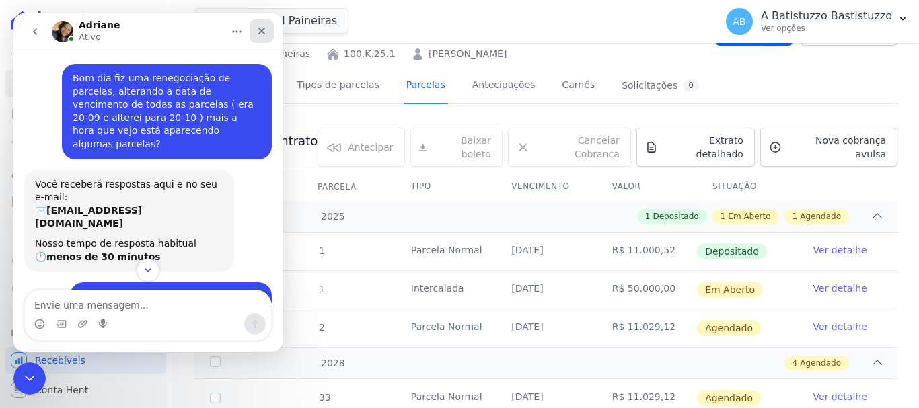
drag, startPoint x: 257, startPoint y: 34, endPoint x: 270, endPoint y: 47, distance: 19.0
click at [257, 34] on icon "Fechar" at bounding box center [261, 31] width 11 height 11
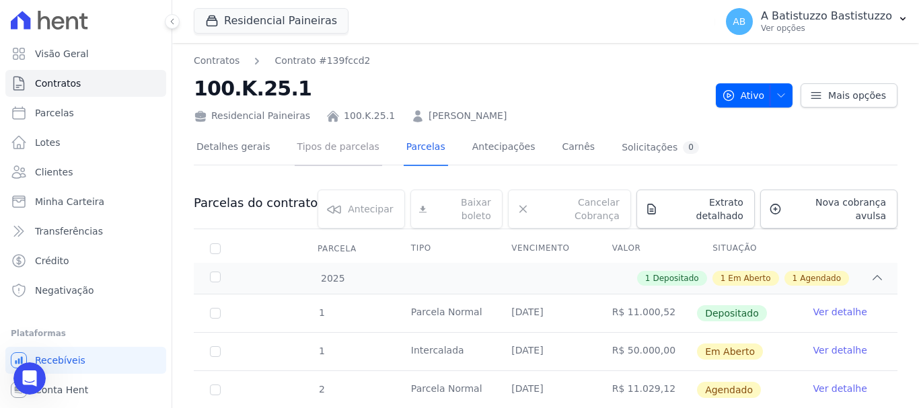
click at [323, 150] on link "Tipos de parcelas" at bounding box center [338, 148] width 87 height 36
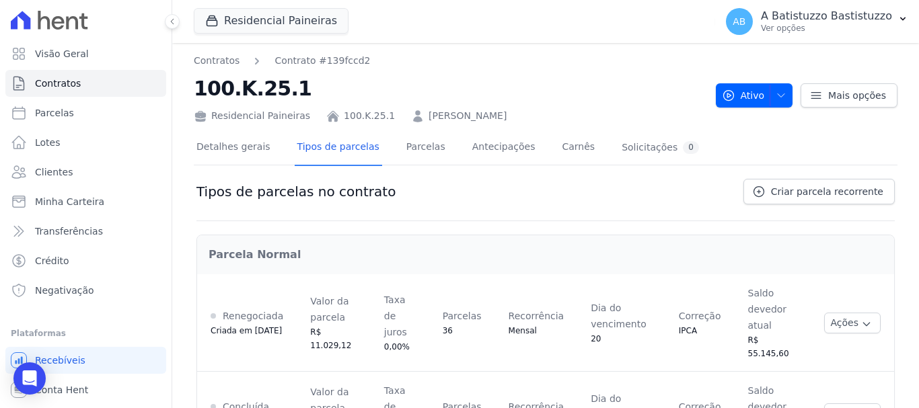
scroll to position [67, 0]
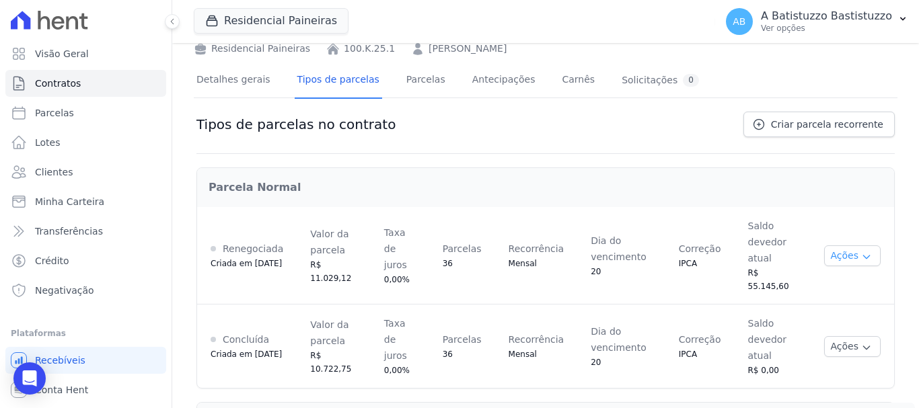
click at [835, 248] on button "Ações" at bounding box center [852, 255] width 56 height 21
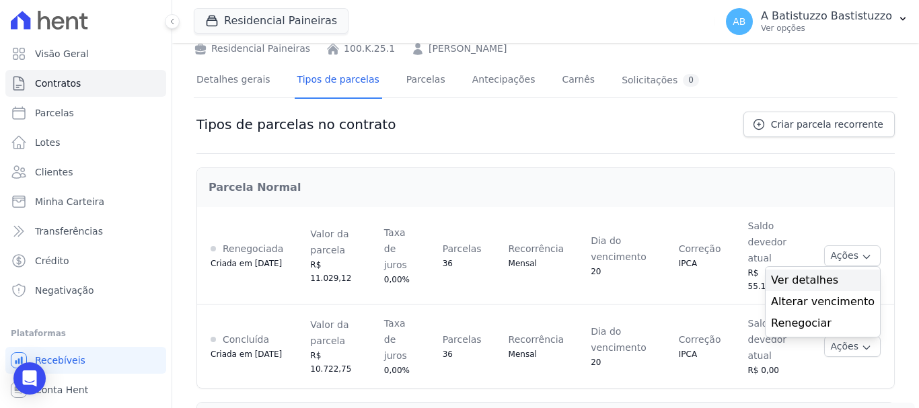
click at [785, 274] on span "Ver detalhes" at bounding box center [823, 280] width 104 height 16
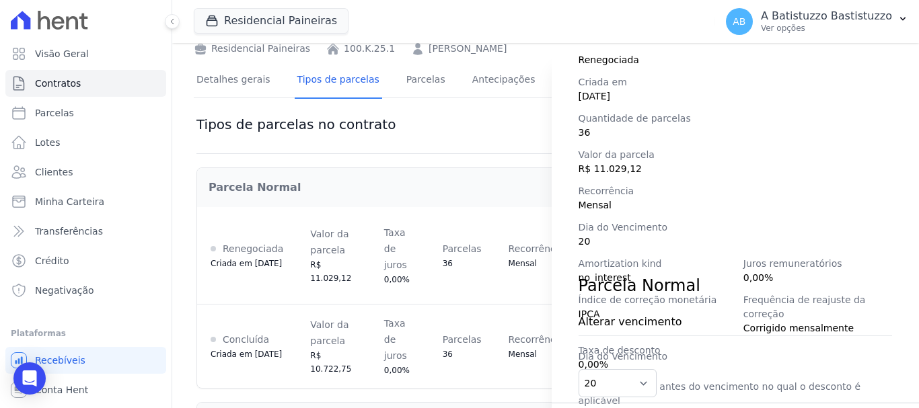
scroll to position [0, 0]
